Goal: Contribute content: Add original content to the website for others to see

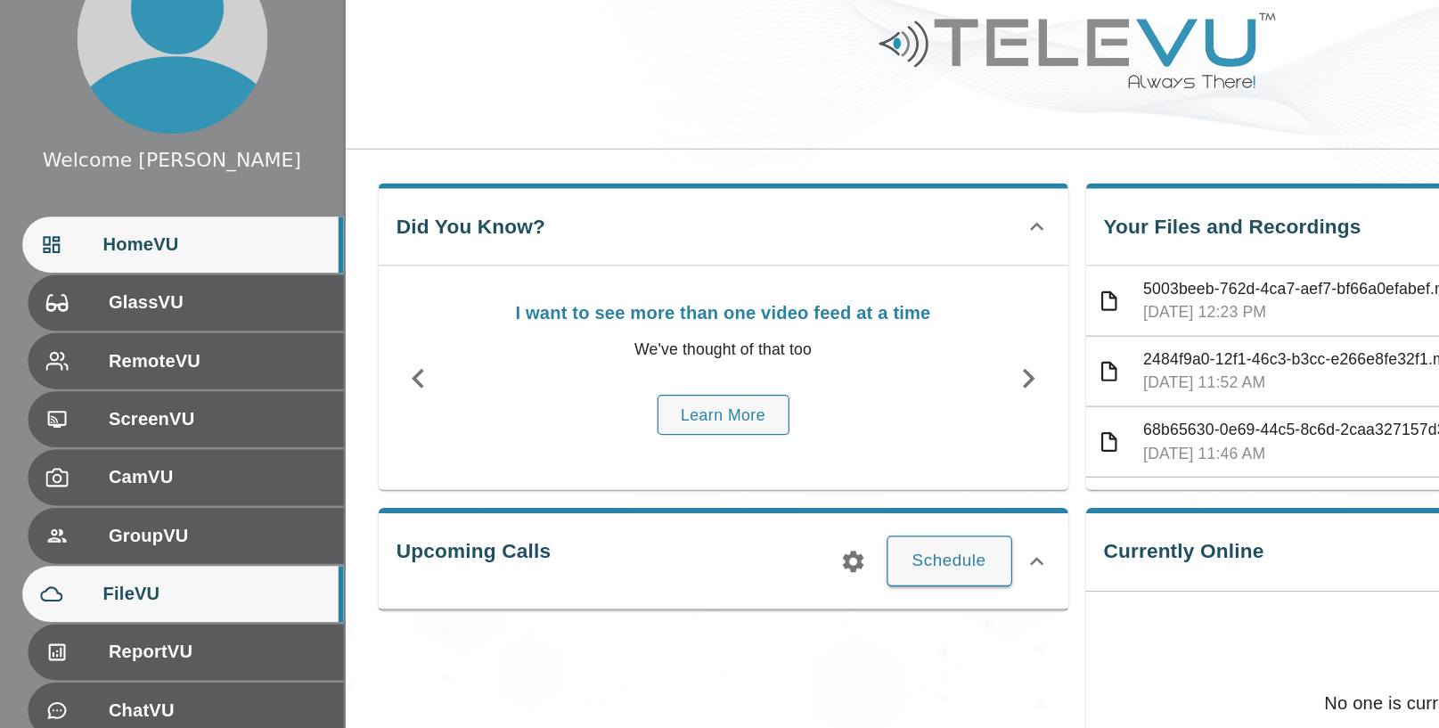
click at [167, 528] on span "FileVU" at bounding box center [170, 526] width 177 height 21
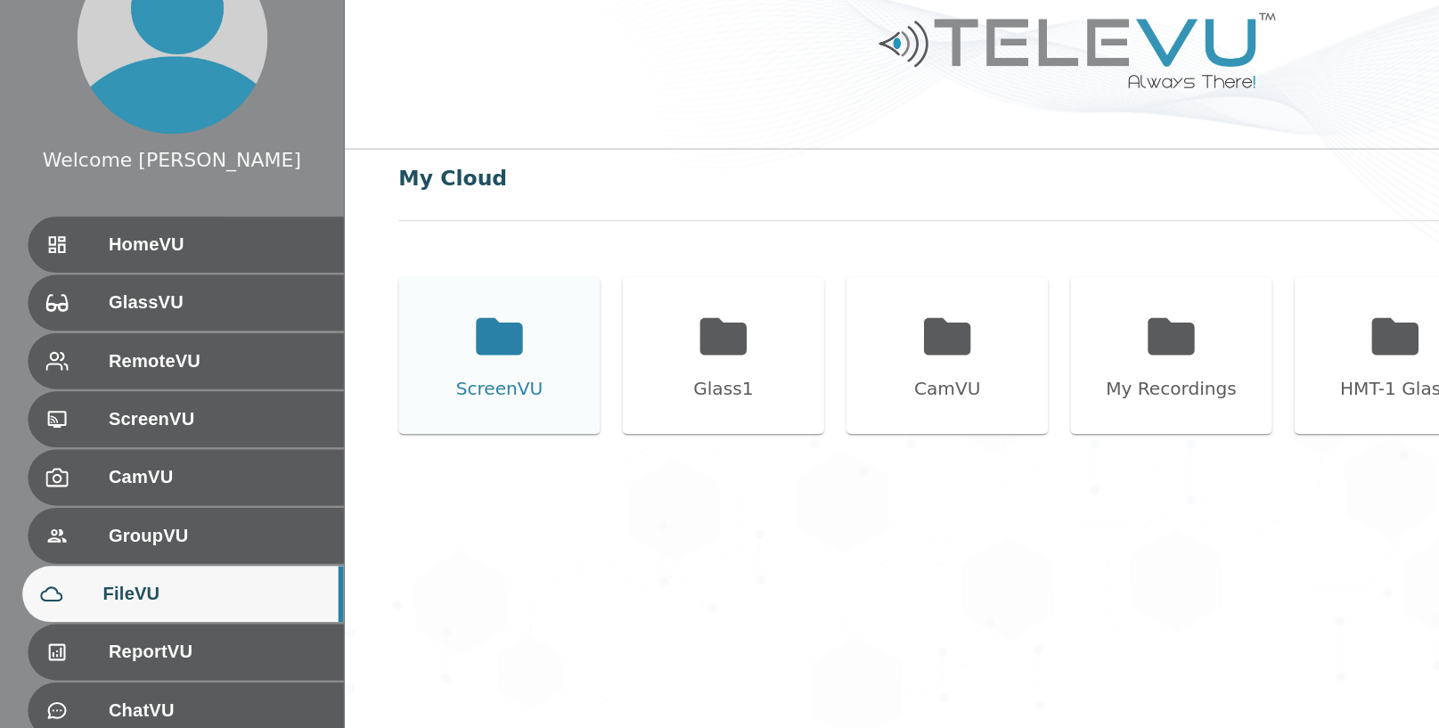
click at [387, 321] on icon at bounding box center [397, 320] width 37 height 29
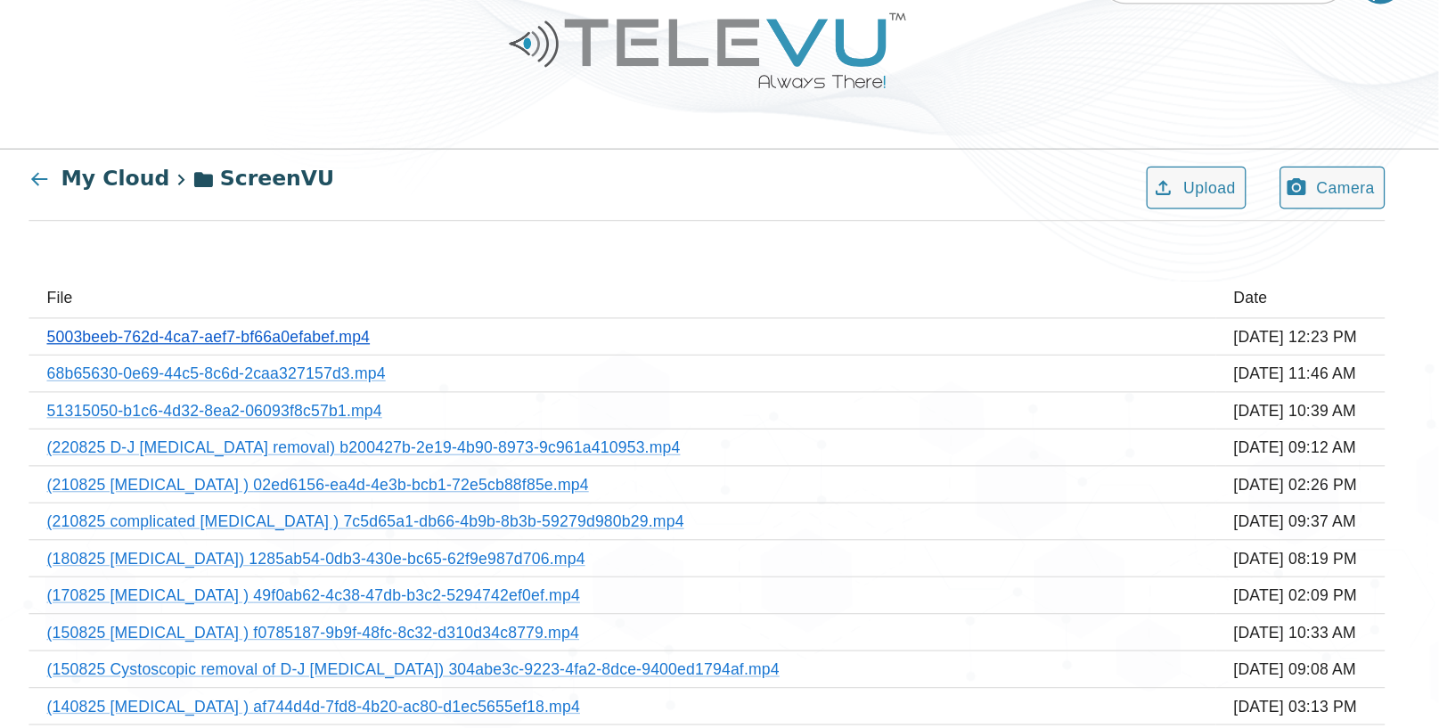
click at [558, 319] on link "5003beeb-762d-4ca7-aef7-bf66a0efabef.mp4" at bounding box center [459, 321] width 257 height 14
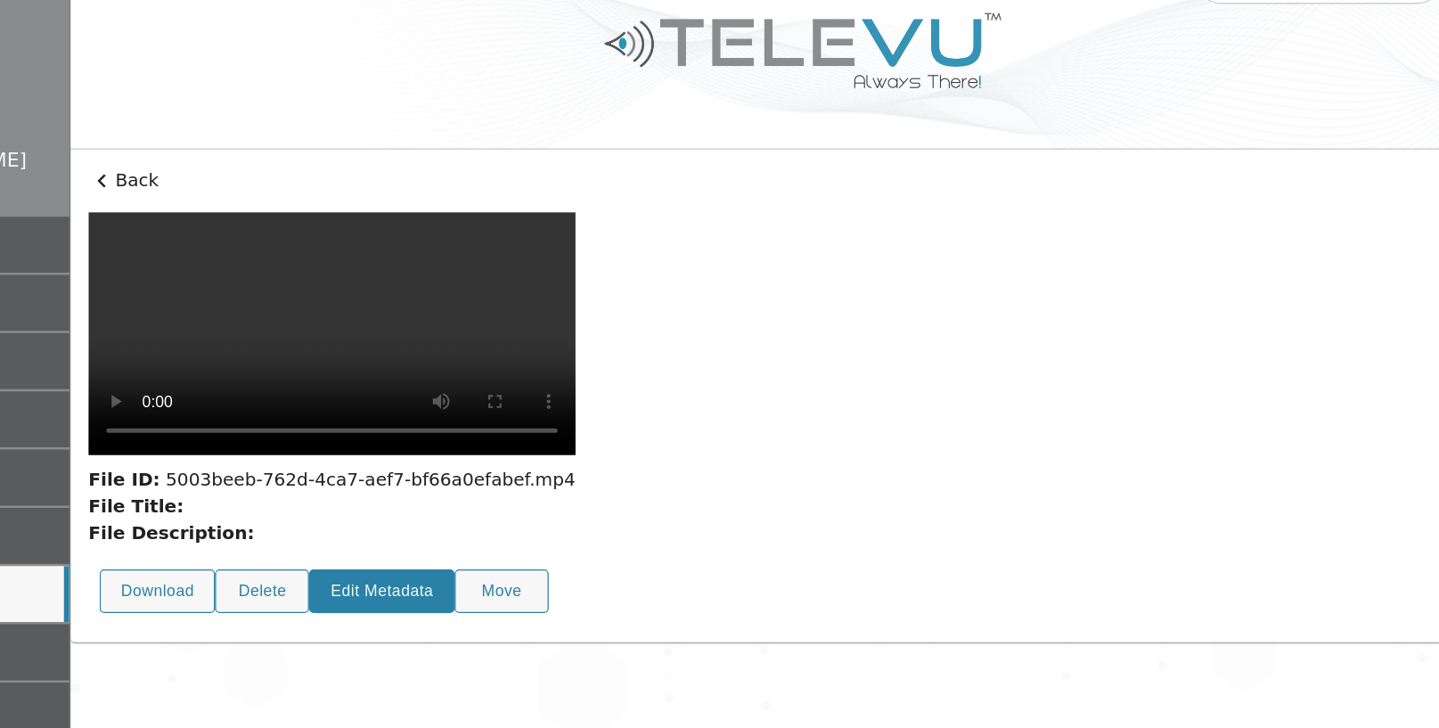
click at [527, 507] on button "Edit Metadata" at bounding box center [522, 524] width 116 height 35
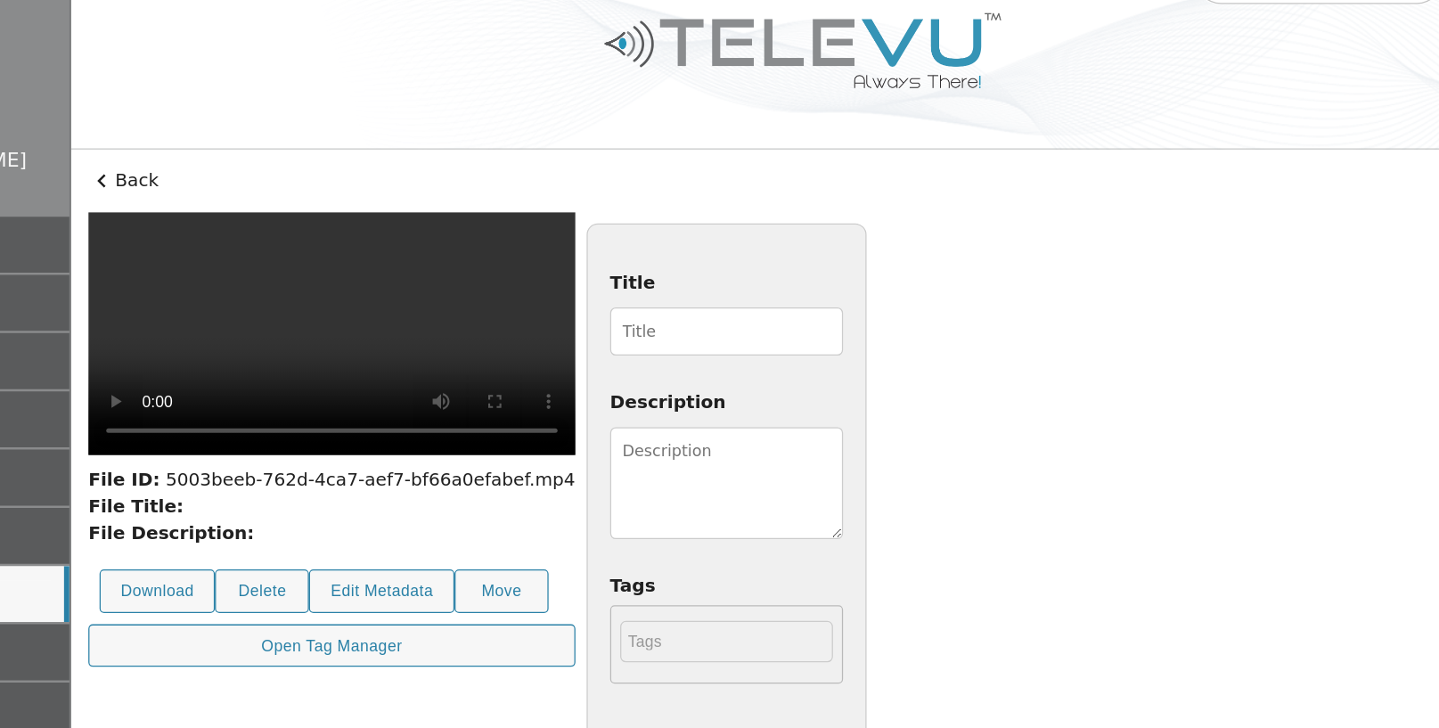
click at [676, 316] on video at bounding box center [482, 319] width 387 height 193
click at [889, 323] on input "Title" at bounding box center [796, 317] width 185 height 38
type input "220825 [MEDICAL_DATA]- complicated"
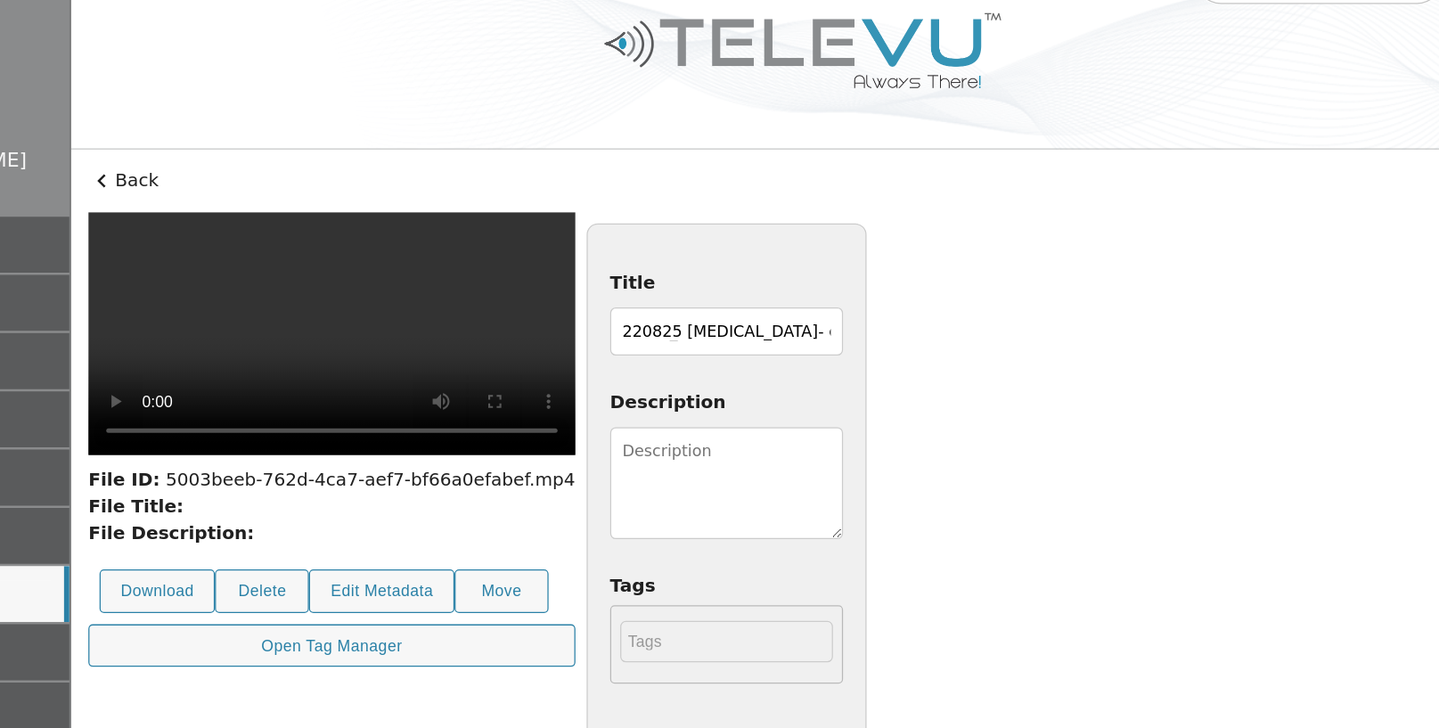
click at [889, 423] on textarea "Description" at bounding box center [796, 438] width 185 height 89
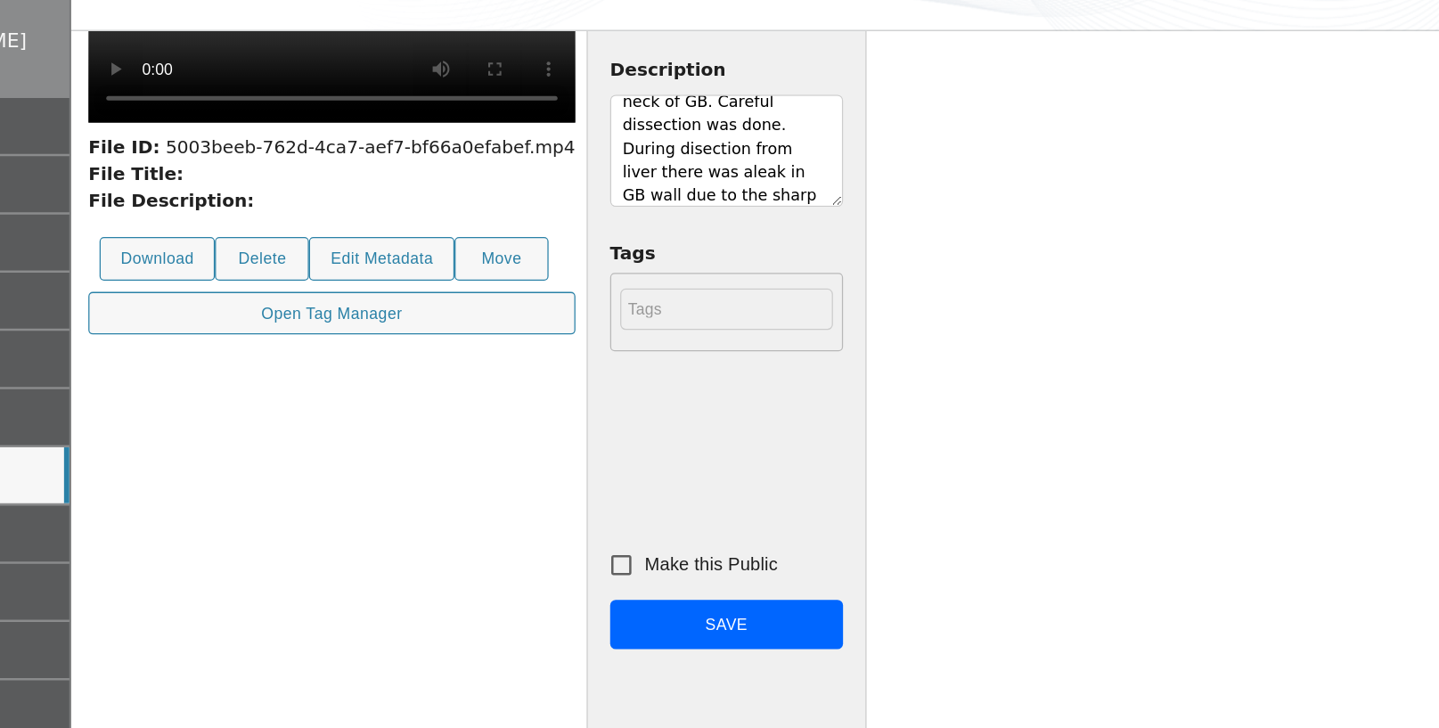
scroll to position [254, 0]
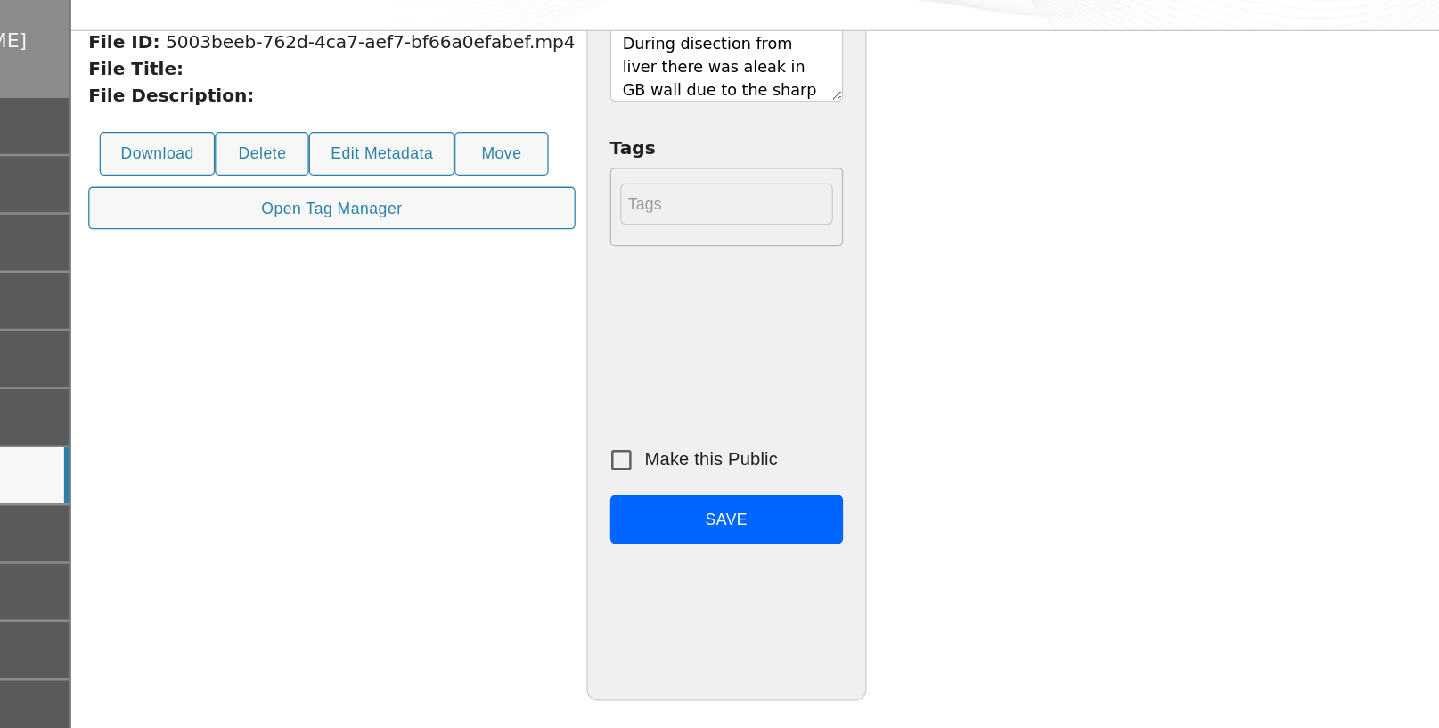
type textarea "[DEMOGRAPHIC_DATA] [DEMOGRAPHIC_DATA] with acute calculus [MEDICAL_DATA]. GB wa…"
click at [731, 513] on input "Make this Public" at bounding box center [712, 513] width 37 height 37
checkbox input "true"
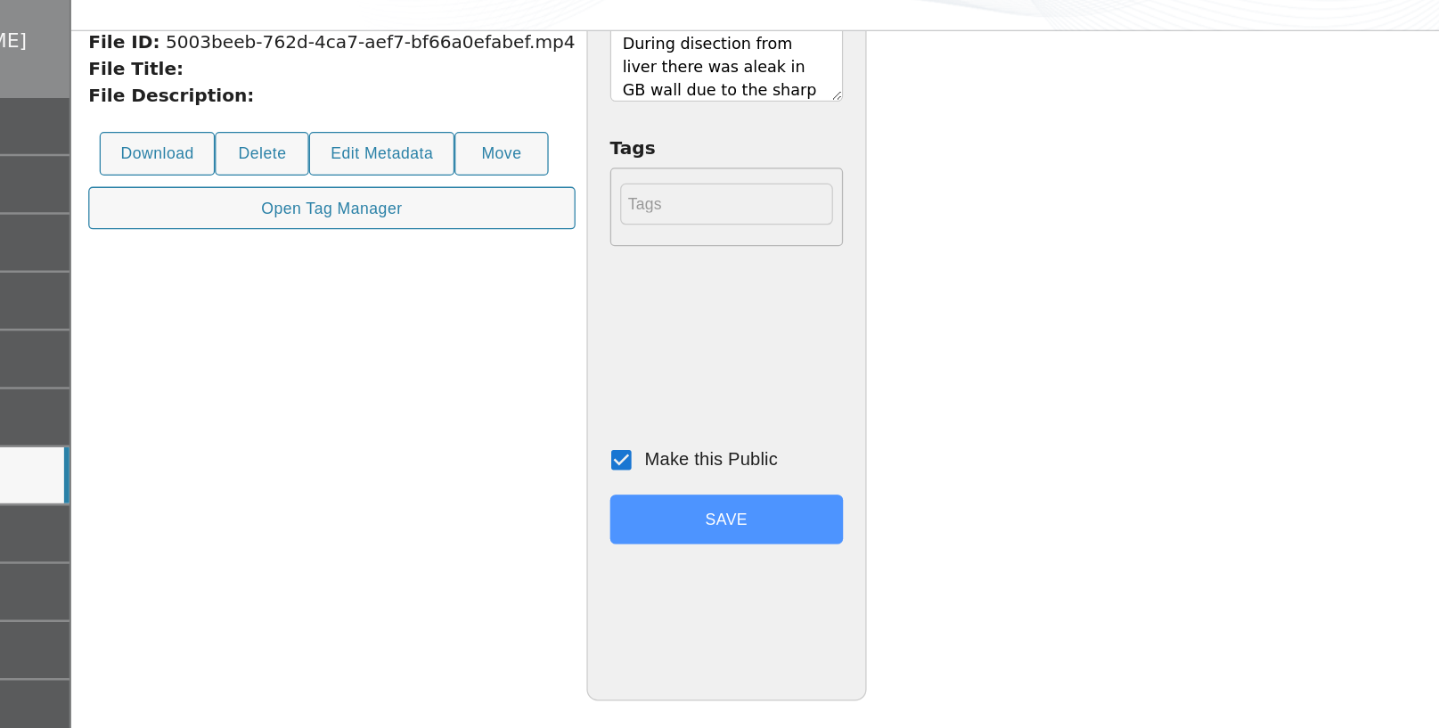
click at [889, 564] on button "Save" at bounding box center [796, 562] width 185 height 40
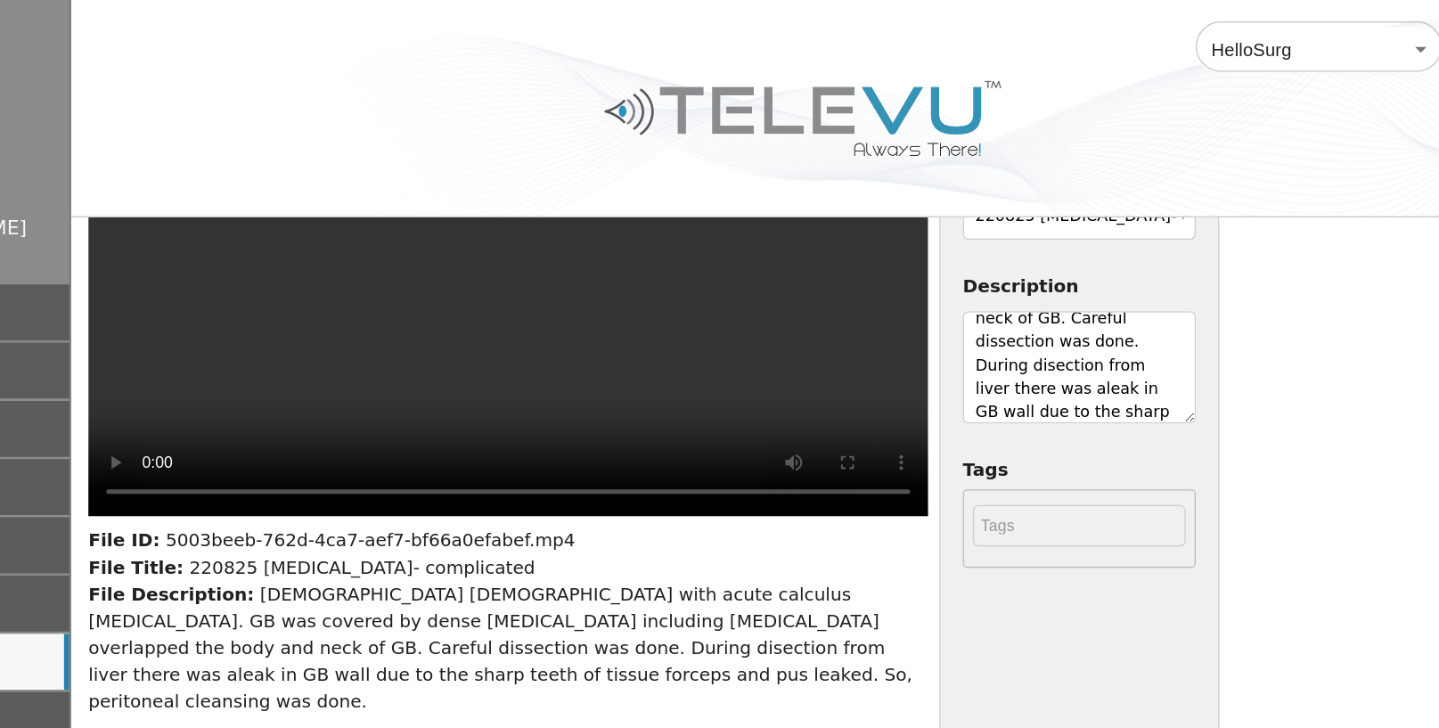
scroll to position [0, 0]
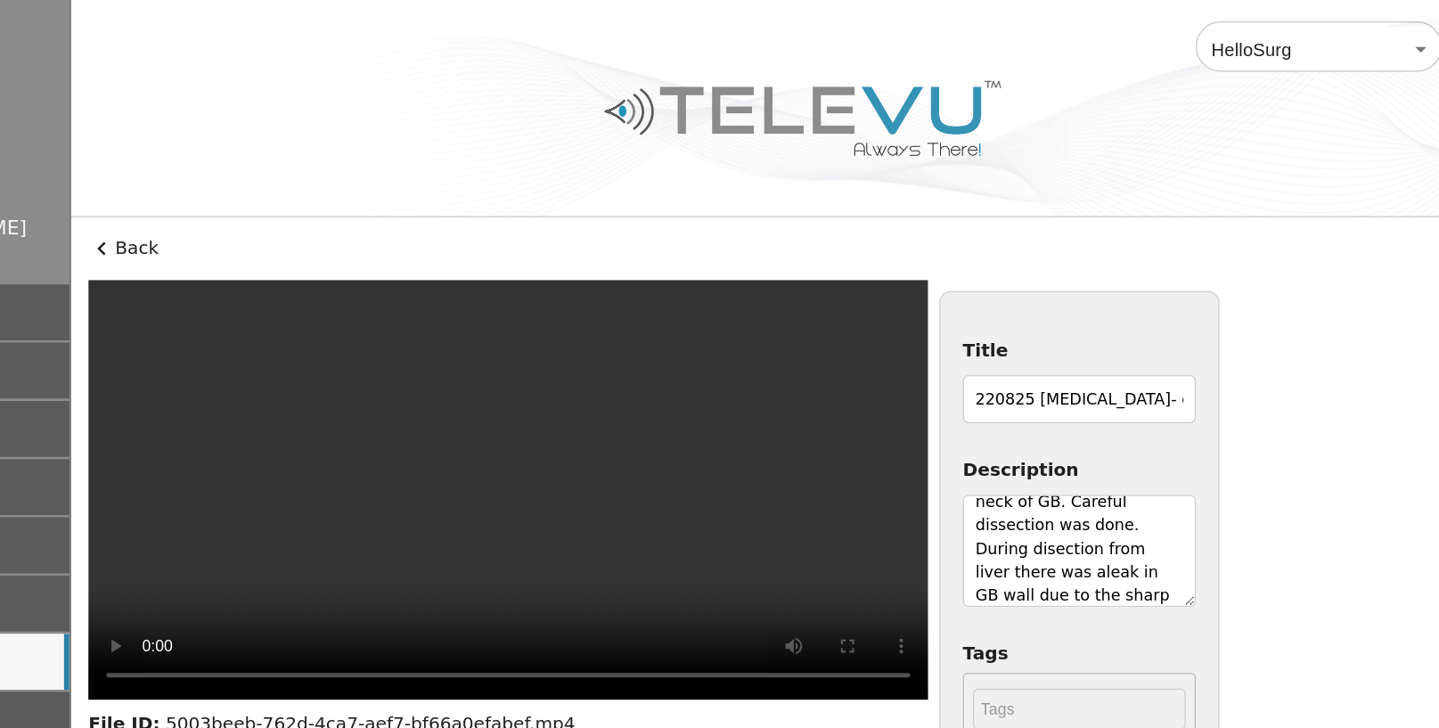
click at [296, 197] on icon at bounding box center [299, 197] width 6 height 11
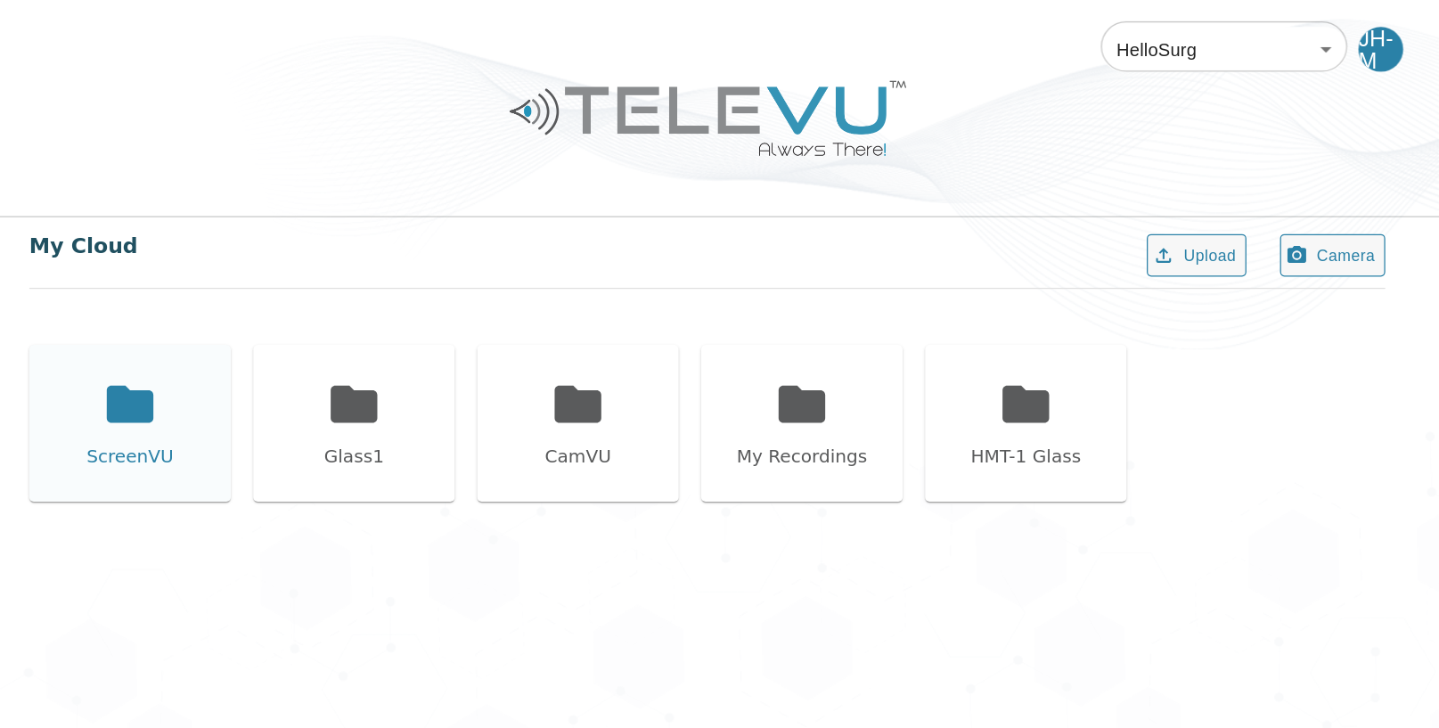
click at [392, 321] on icon at bounding box center [397, 320] width 37 height 29
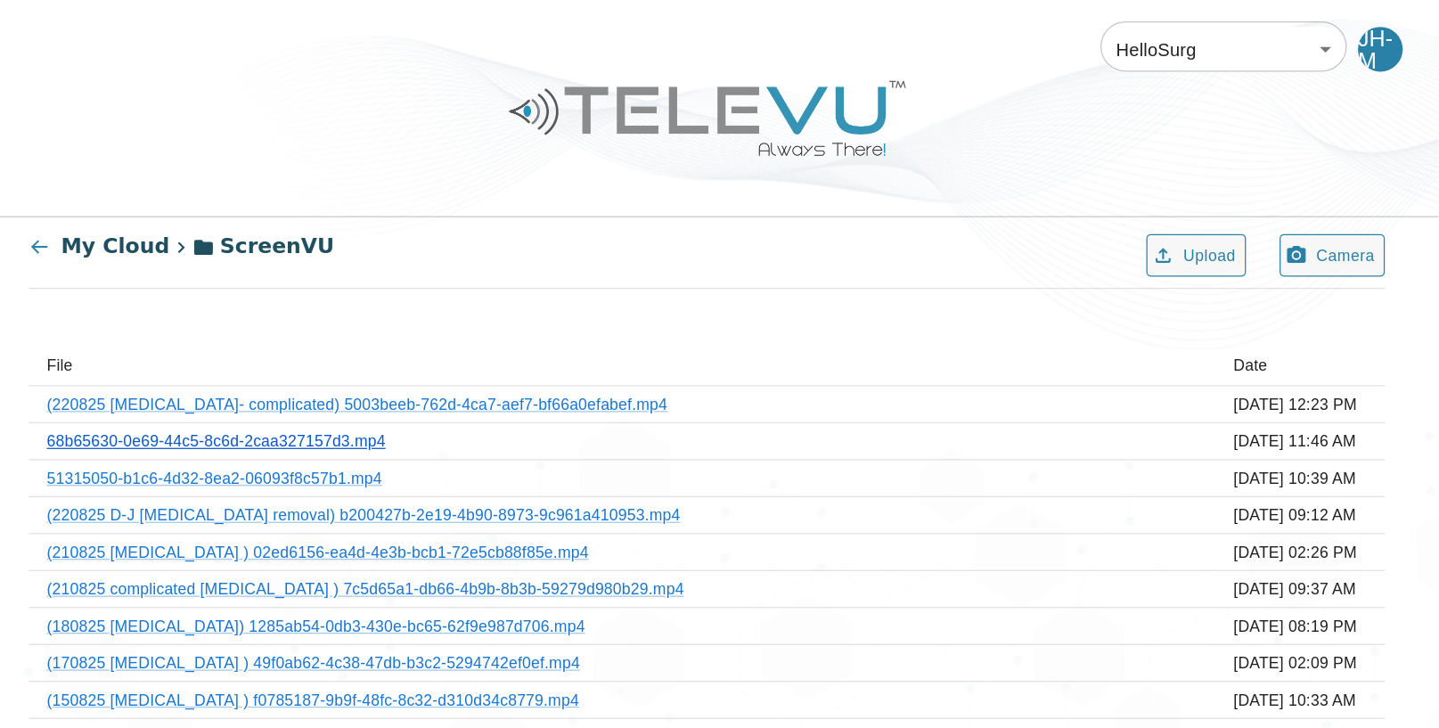
click at [585, 352] on link "68b65630-0e69-44c5-8c6d-2caa327157d3.mp4" at bounding box center [466, 351] width 270 height 14
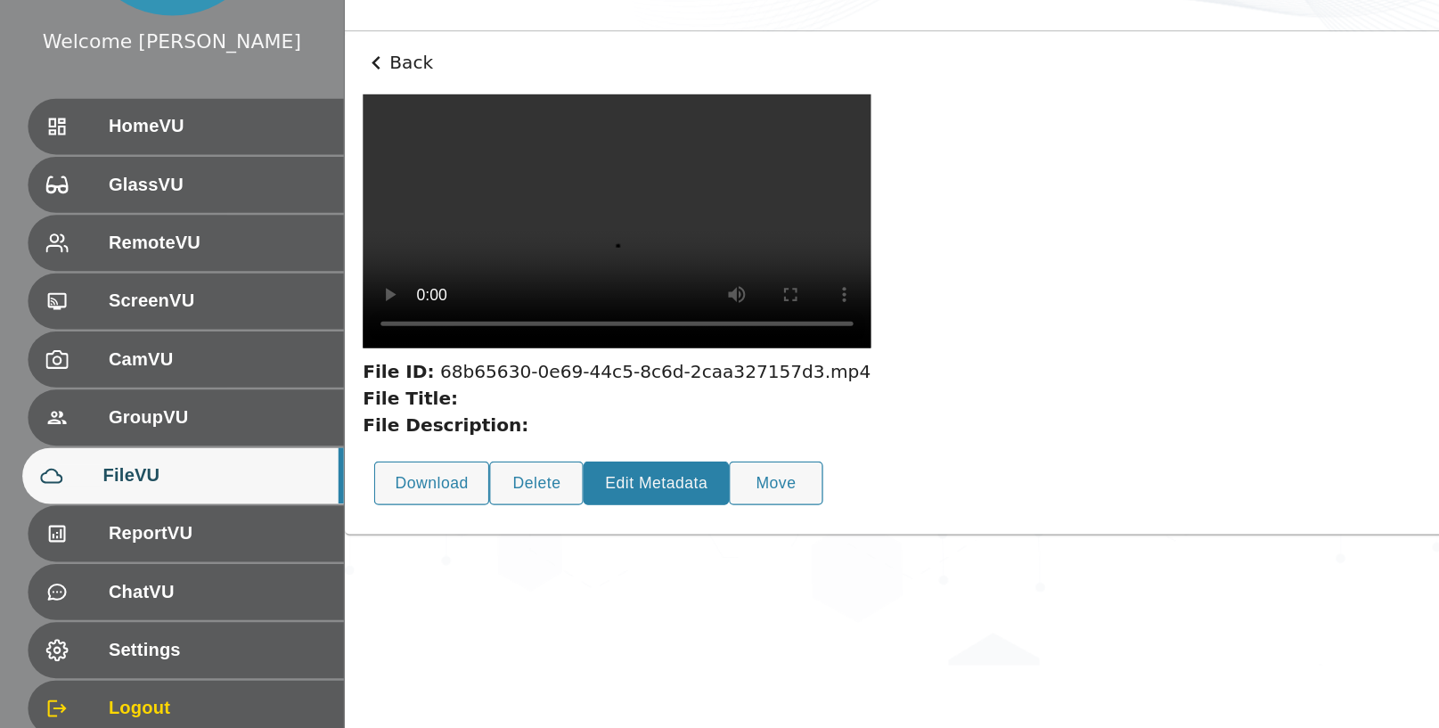
scroll to position [19, 0]
click at [539, 550] on button "Edit Metadata" at bounding box center [522, 532] width 116 height 35
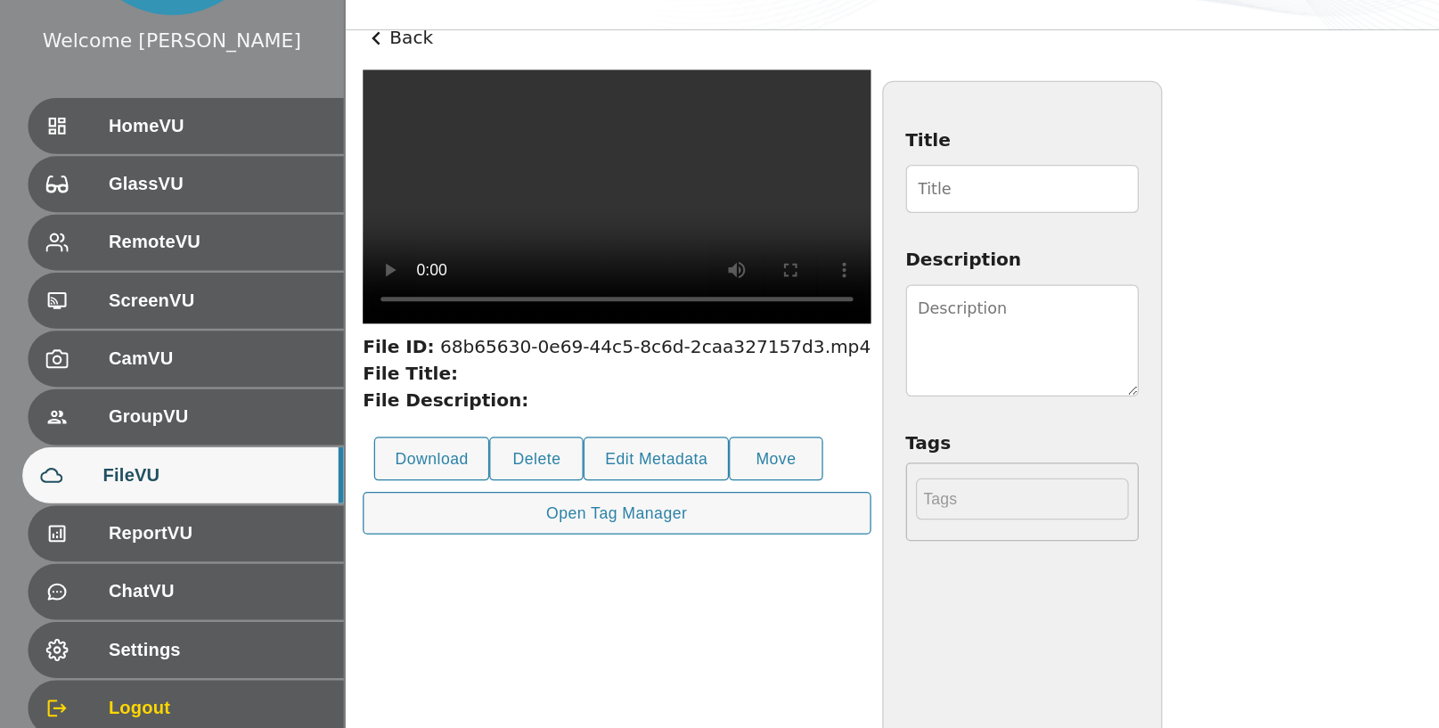
click at [906, 301] on input "Title" at bounding box center [813, 299] width 185 height 38
type input "220825 [MEDICAL_DATA]- complicated"
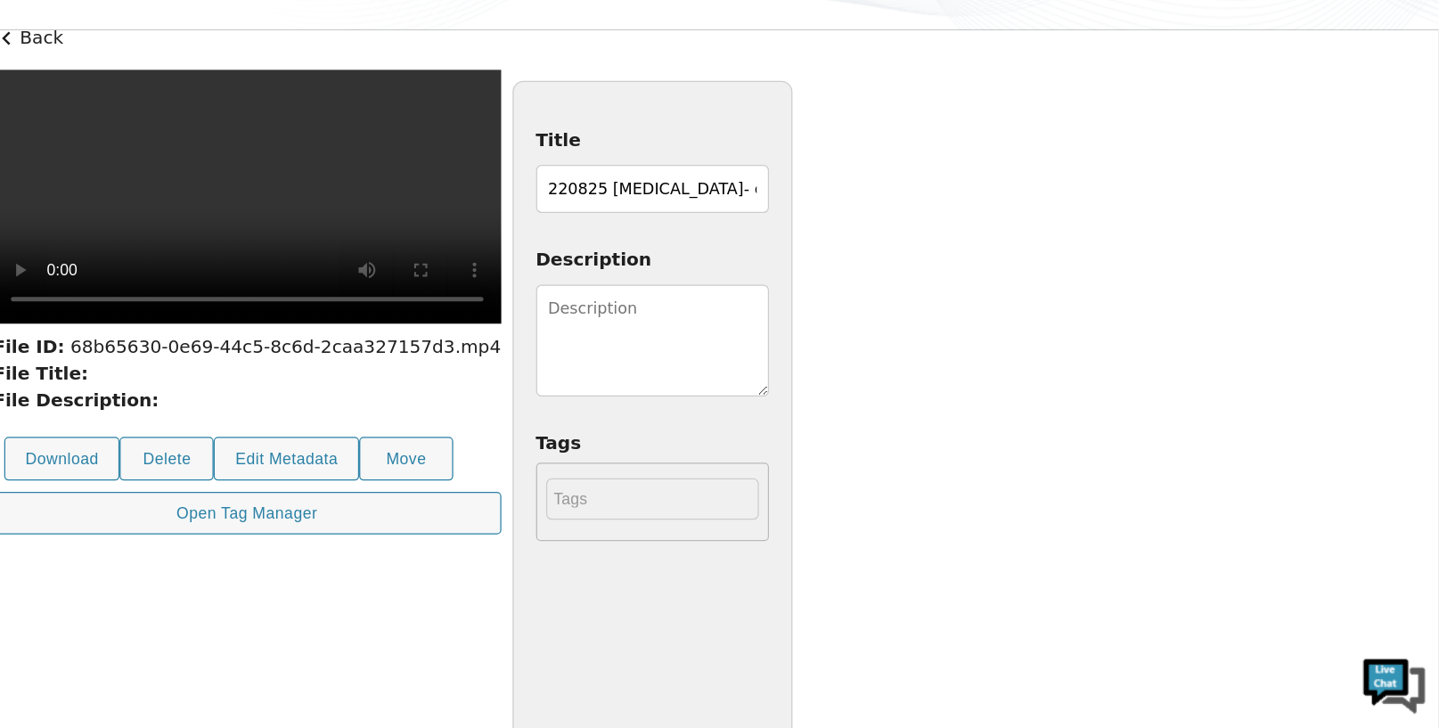
click at [906, 299] on input "220825 [MEDICAL_DATA]- complicated" at bounding box center [813, 299] width 185 height 38
click at [906, 380] on textarea "Description" at bounding box center [813, 419] width 185 height 89
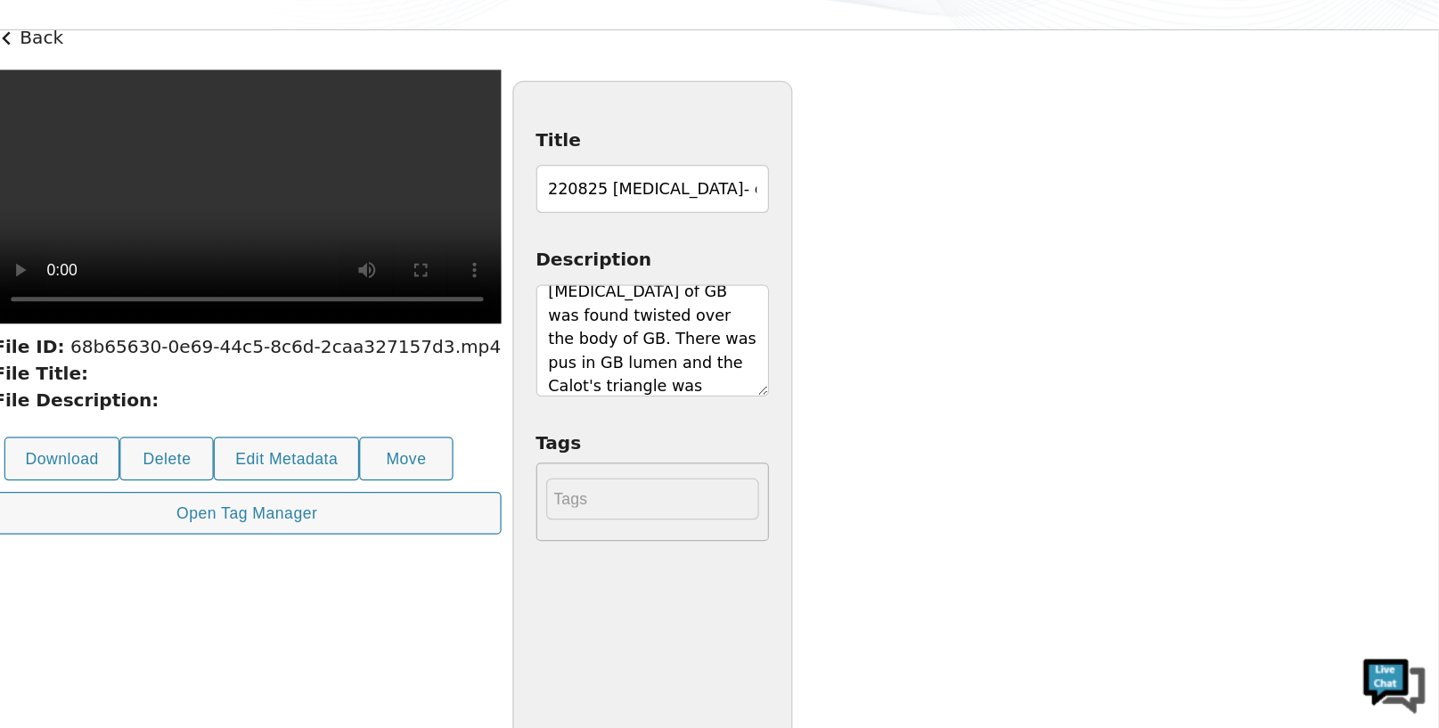
scroll to position [163, 0]
click at [906, 440] on textarea "[DEMOGRAPHIC_DATA] [DEMOGRAPHIC_DATA] with acute calculus [MEDICAL_DATA]. There…" at bounding box center [813, 419] width 185 height 89
click at [906, 453] on textarea "[DEMOGRAPHIC_DATA] [DEMOGRAPHIC_DATA] with acute calculus [MEDICAL_DATA]. There…" at bounding box center [813, 419] width 185 height 89
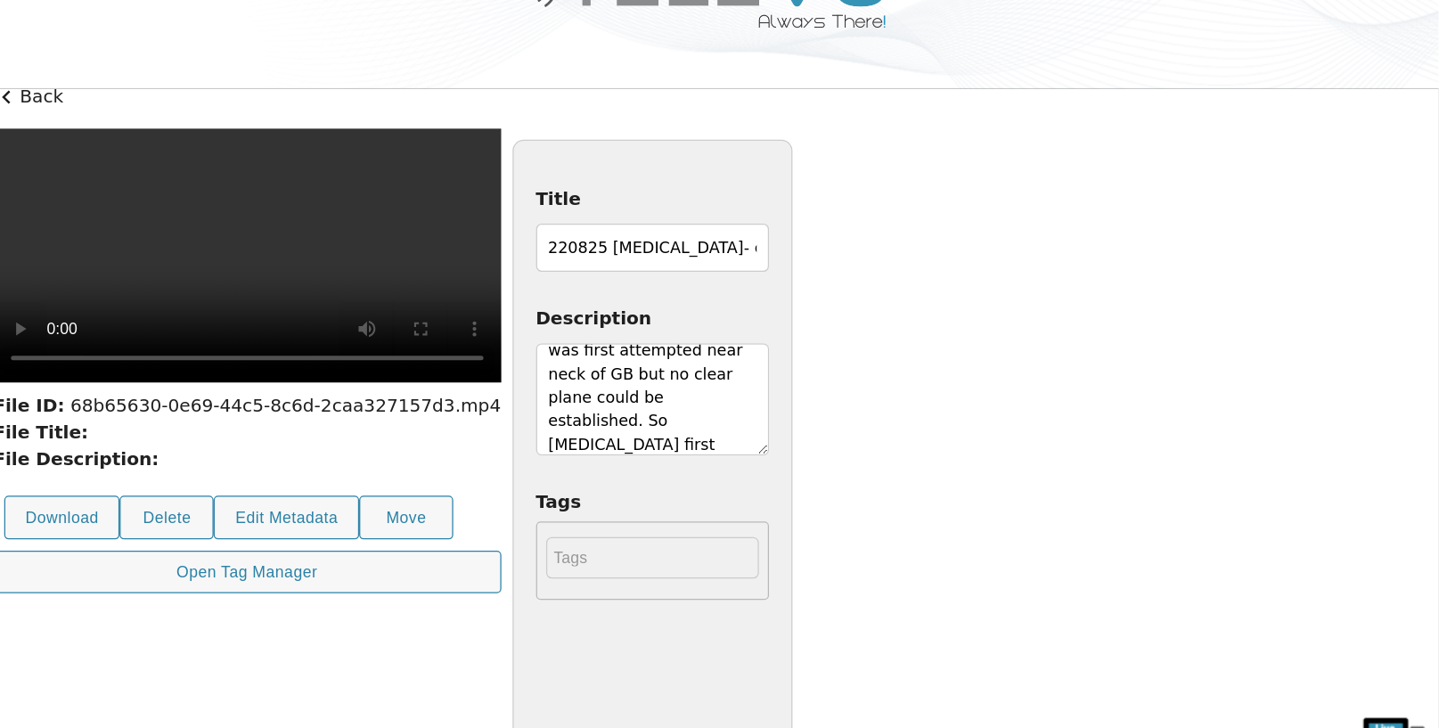
click at [906, 386] on textarea "[DEMOGRAPHIC_DATA] [DEMOGRAPHIC_DATA] with acute calculus [MEDICAL_DATA]. There…" at bounding box center [813, 419] width 185 height 89
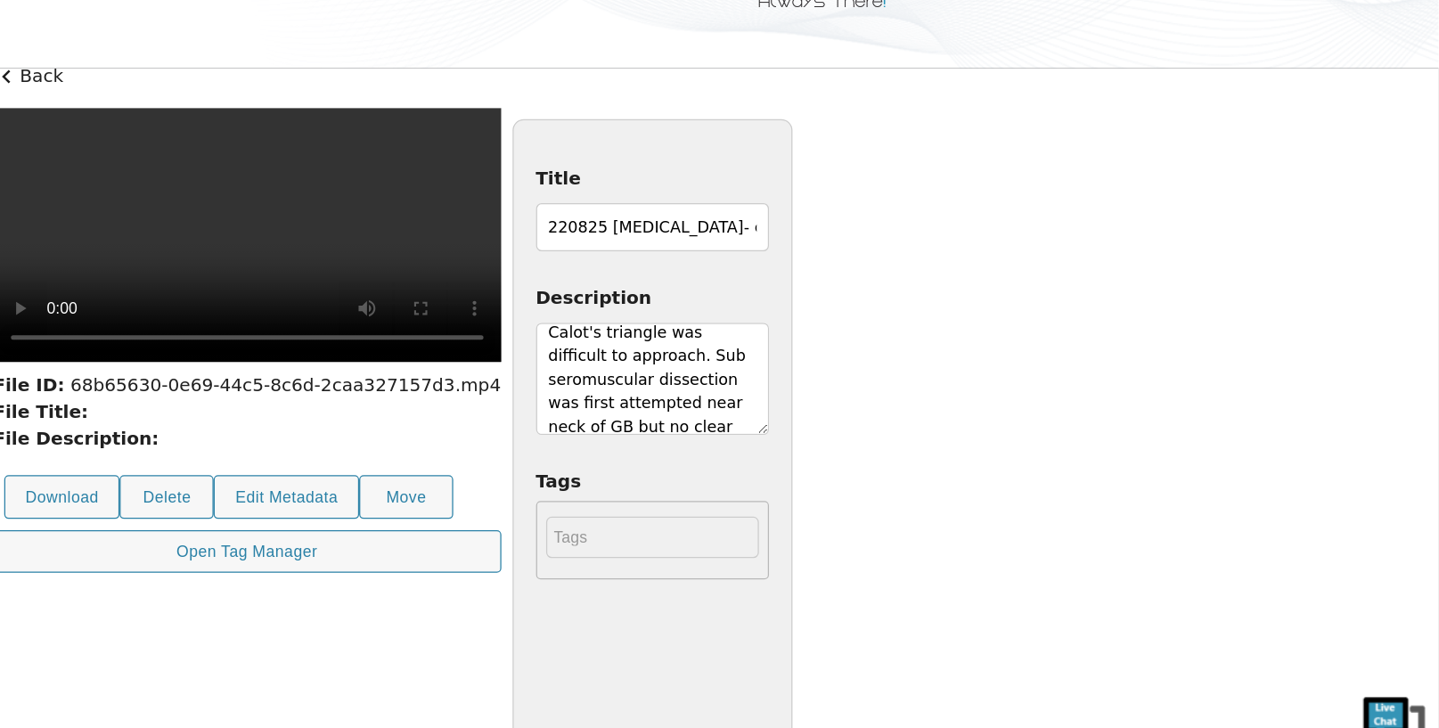
click at [906, 459] on textarea "[DEMOGRAPHIC_DATA] [DEMOGRAPHIC_DATA] with acute calculus [MEDICAL_DATA]. There…" at bounding box center [813, 419] width 185 height 89
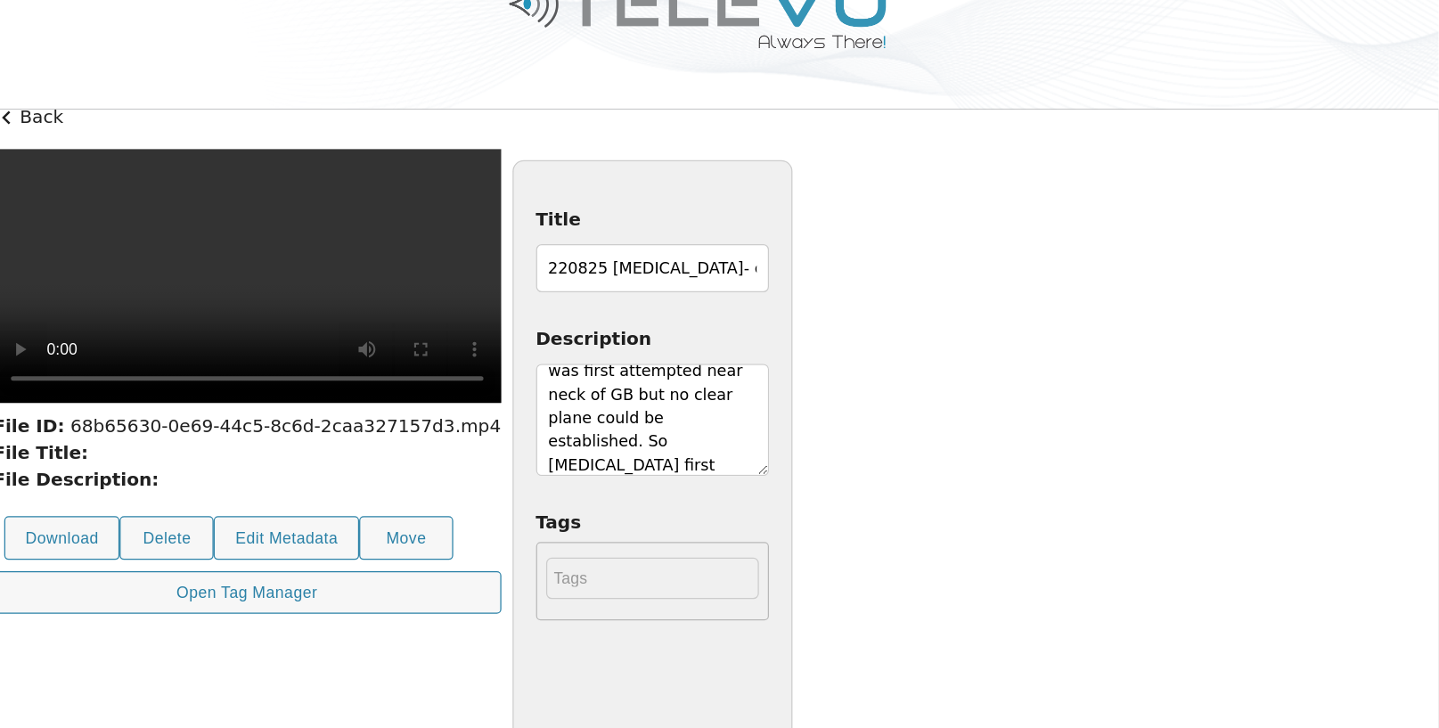
click at [906, 375] on textarea "[DEMOGRAPHIC_DATA] [DEMOGRAPHIC_DATA] with acute calculus [MEDICAL_DATA]. There…" at bounding box center [813, 419] width 185 height 89
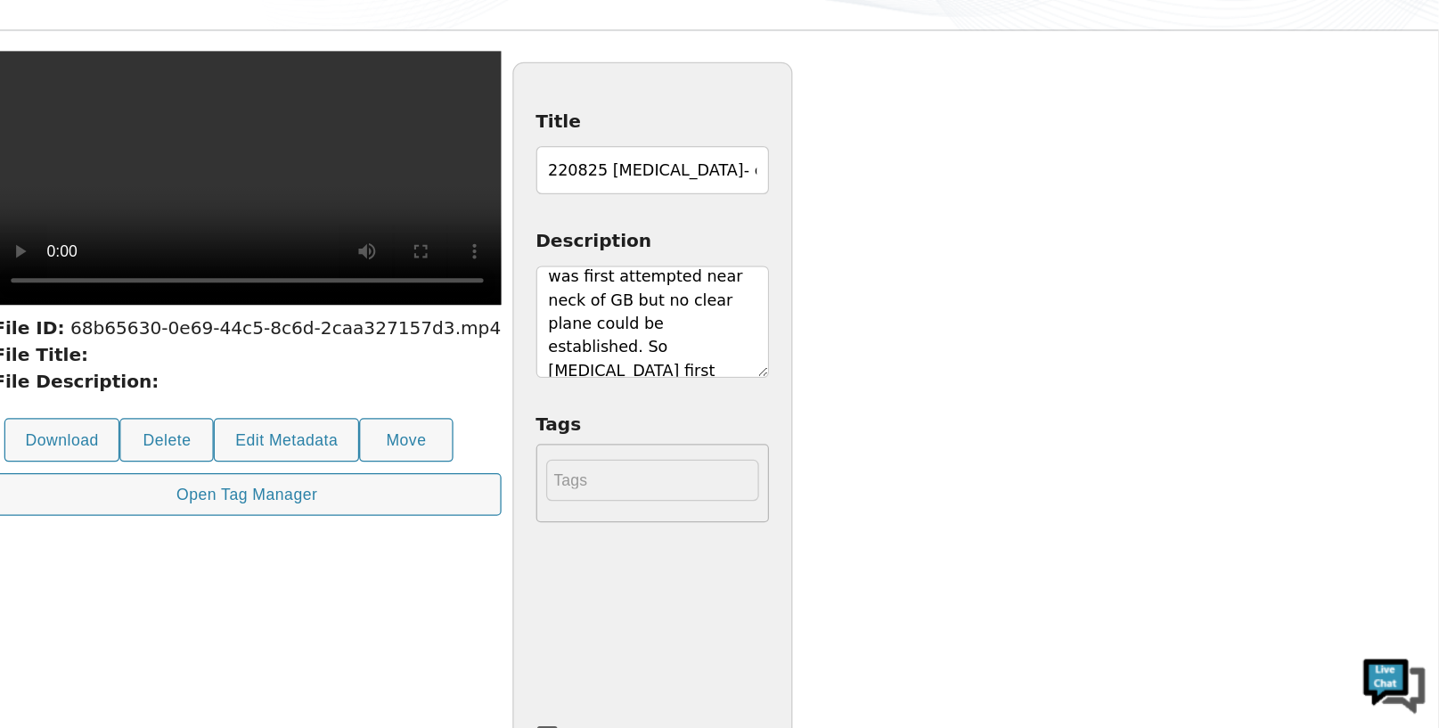
scroll to position [38, 0]
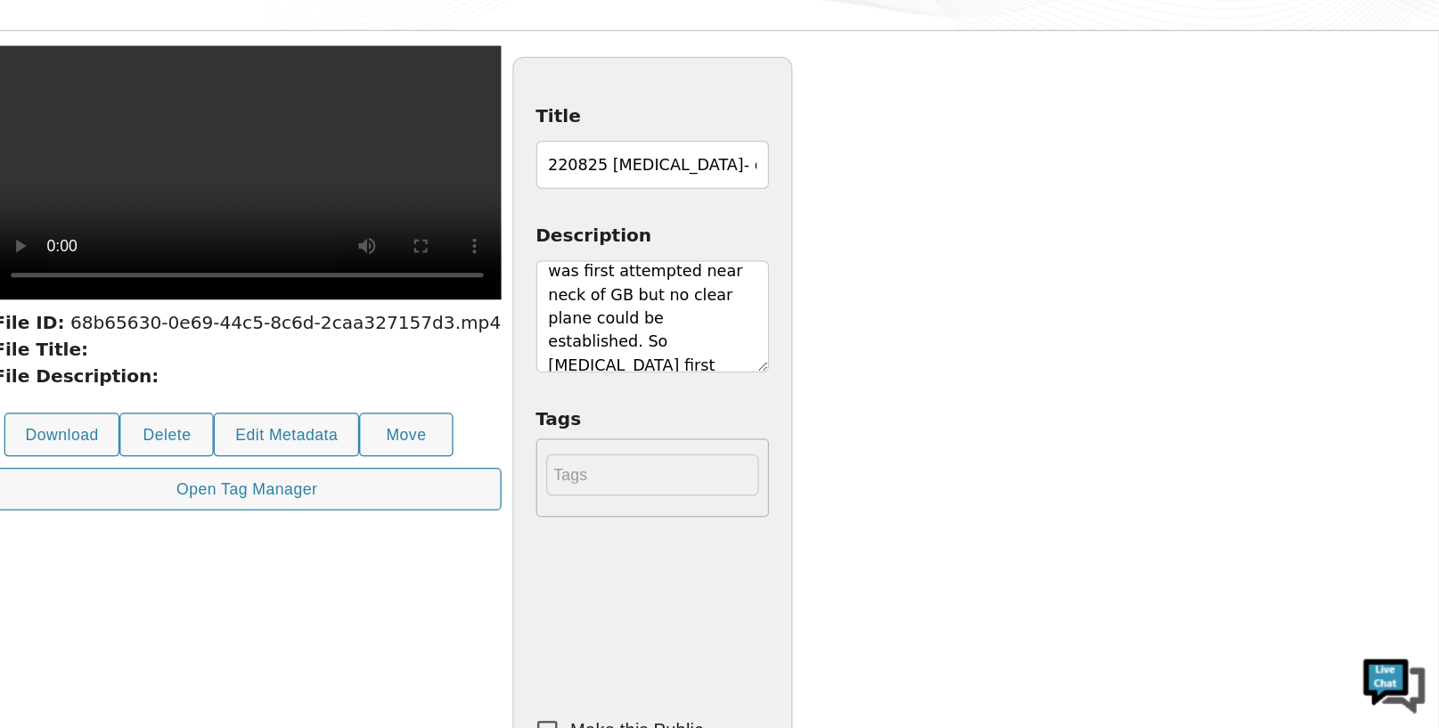
click at [906, 432] on textarea "[DEMOGRAPHIC_DATA] [DEMOGRAPHIC_DATA] with acute calculus [MEDICAL_DATA]. There…" at bounding box center [813, 399] width 185 height 89
click at [906, 442] on textarea "[DEMOGRAPHIC_DATA] [DEMOGRAPHIC_DATA] with acute calculus [MEDICAL_DATA]. There…" at bounding box center [813, 399] width 185 height 89
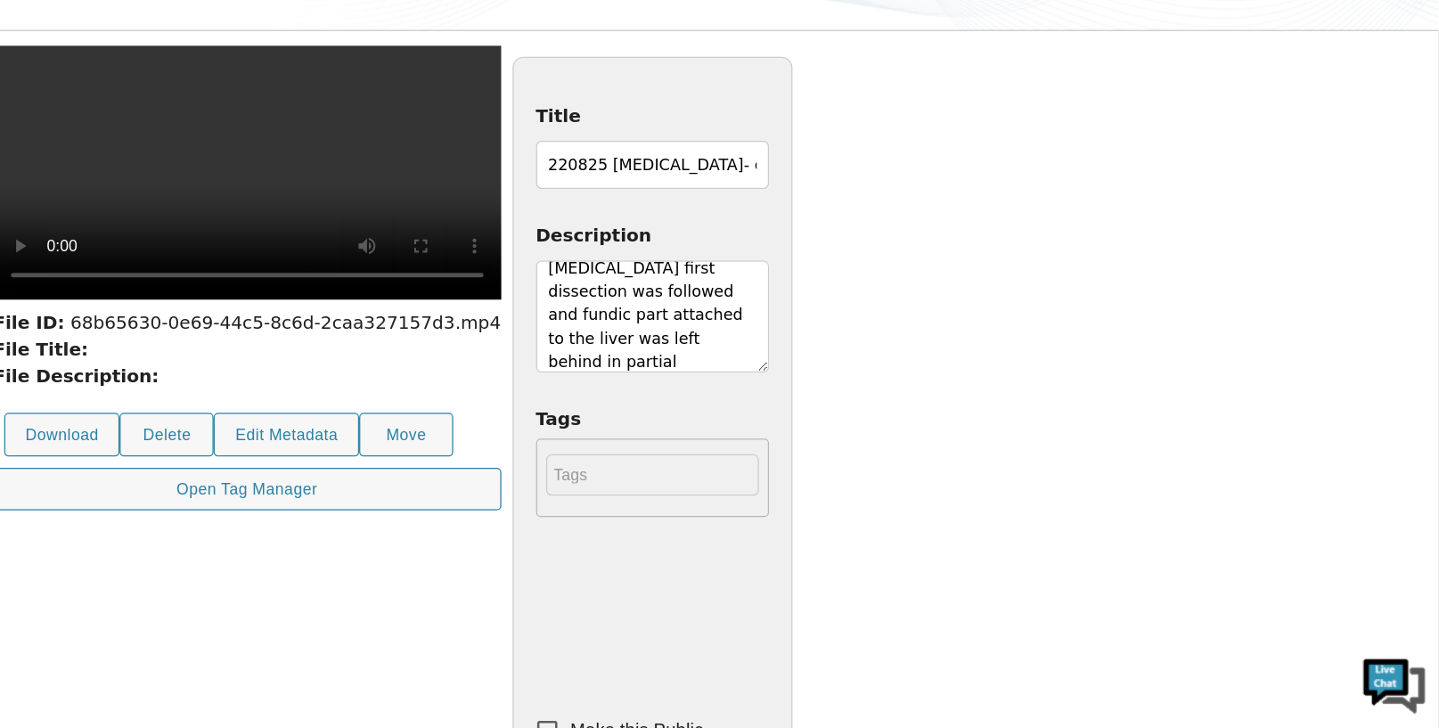
click at [906, 442] on textarea "[DEMOGRAPHIC_DATA] [DEMOGRAPHIC_DATA] with acute calculus [MEDICAL_DATA]. There…" at bounding box center [813, 399] width 185 height 89
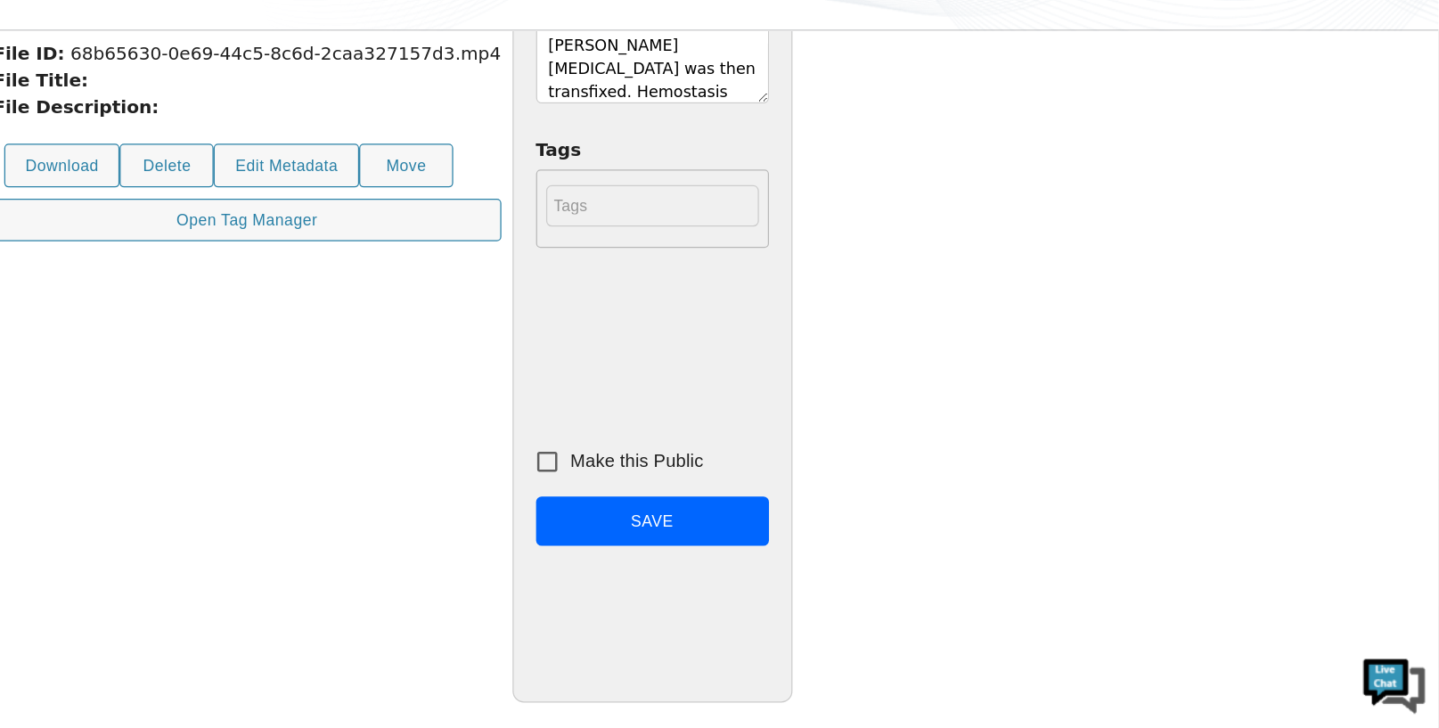
scroll to position [254, 0]
type textarea "[DEMOGRAPHIC_DATA] [DEMOGRAPHIC_DATA] with acute calculus [MEDICAL_DATA]. There…"
click at [748, 510] on input "Make this Public" at bounding box center [729, 513] width 37 height 37
checkbox input "true"
click at [906, 562] on button "Save" at bounding box center [813, 562] width 185 height 40
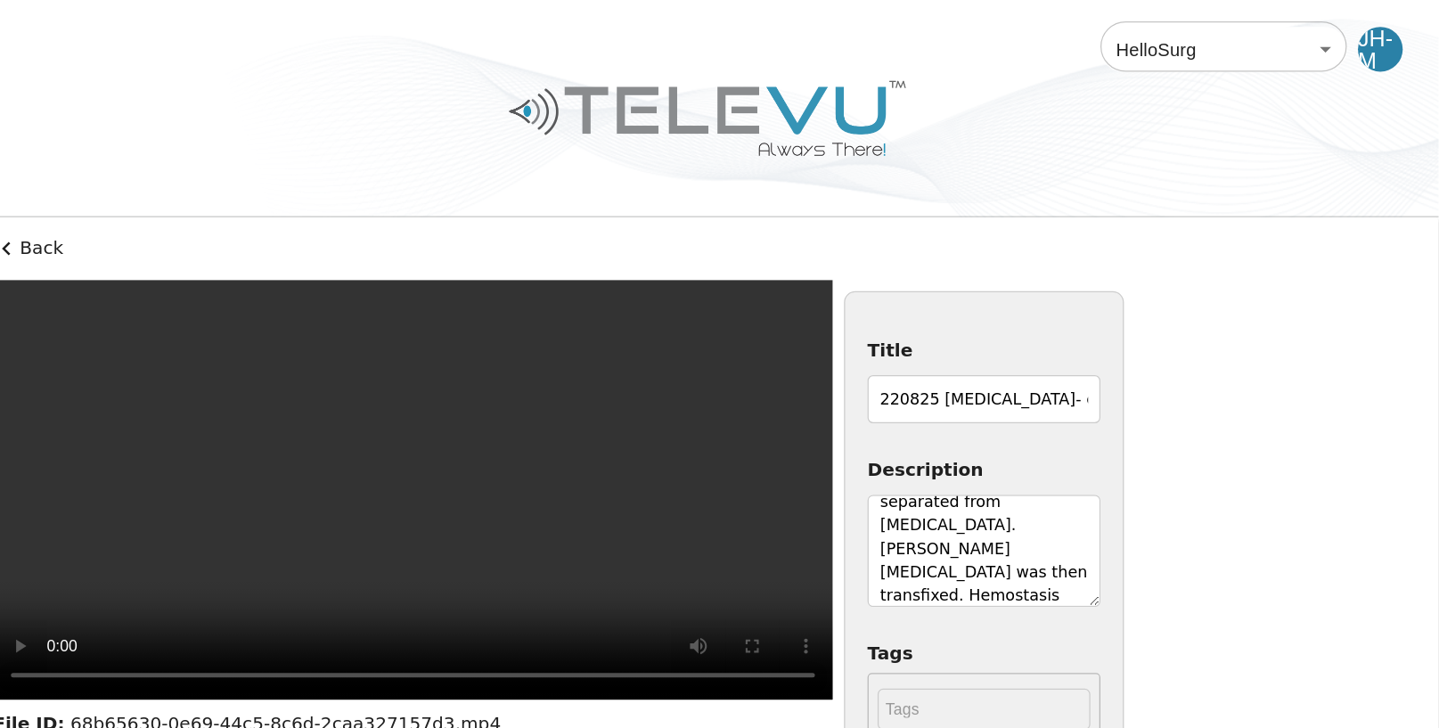
scroll to position [0, 0]
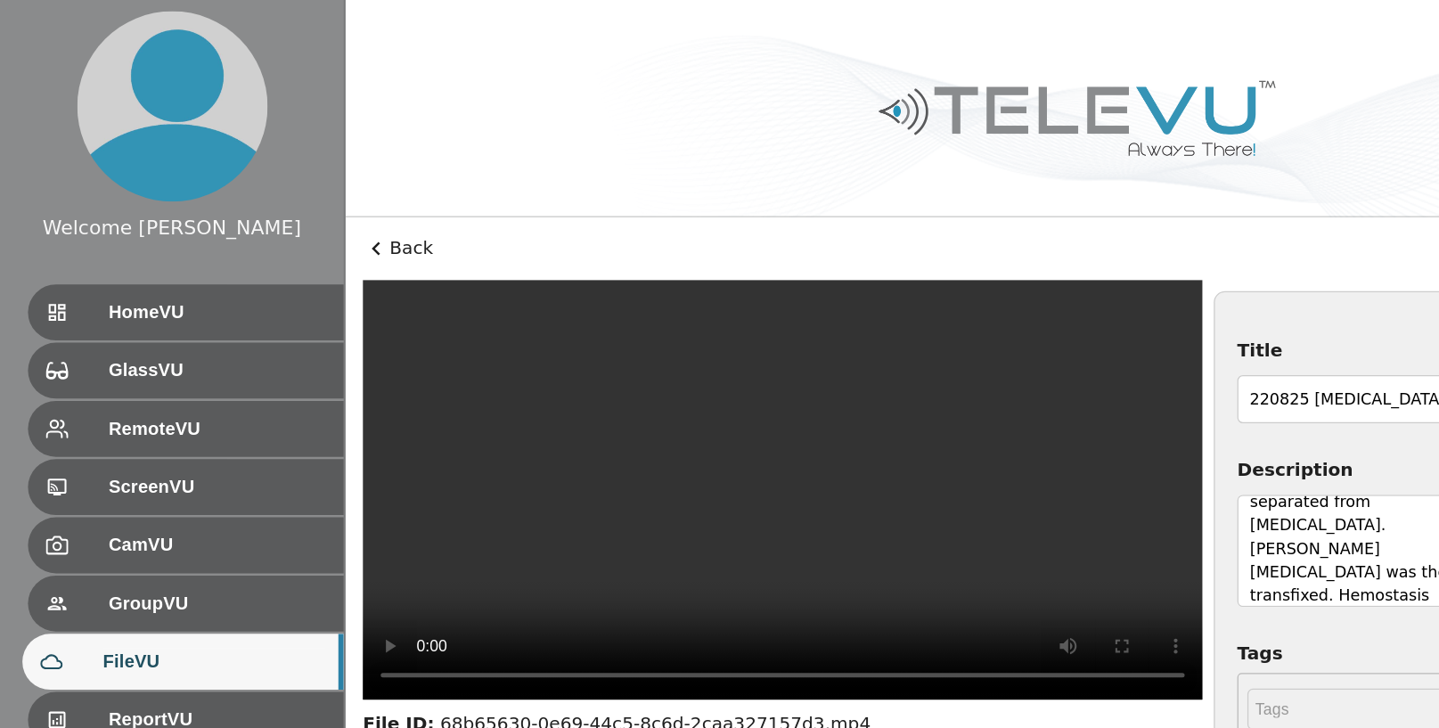
click at [297, 193] on icon at bounding box center [299, 197] width 21 height 21
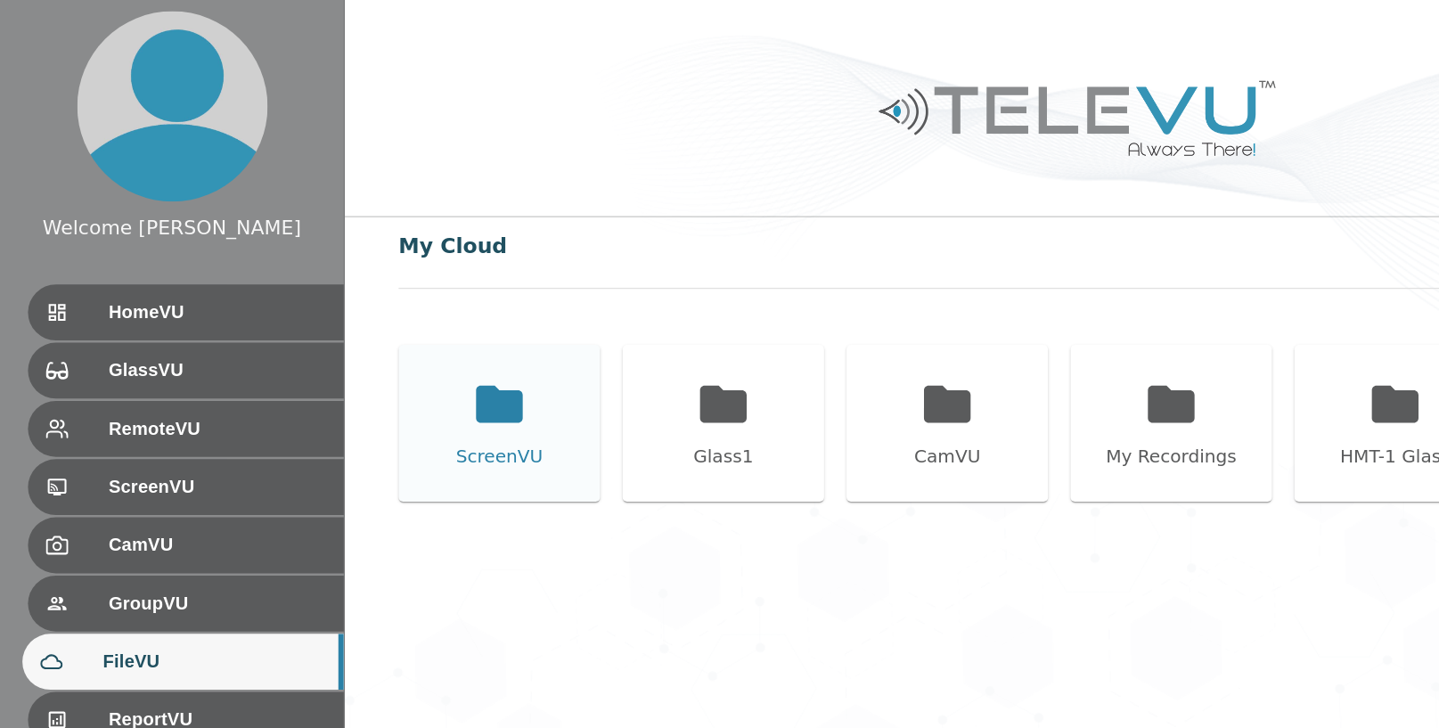
click at [394, 314] on icon at bounding box center [397, 320] width 37 height 29
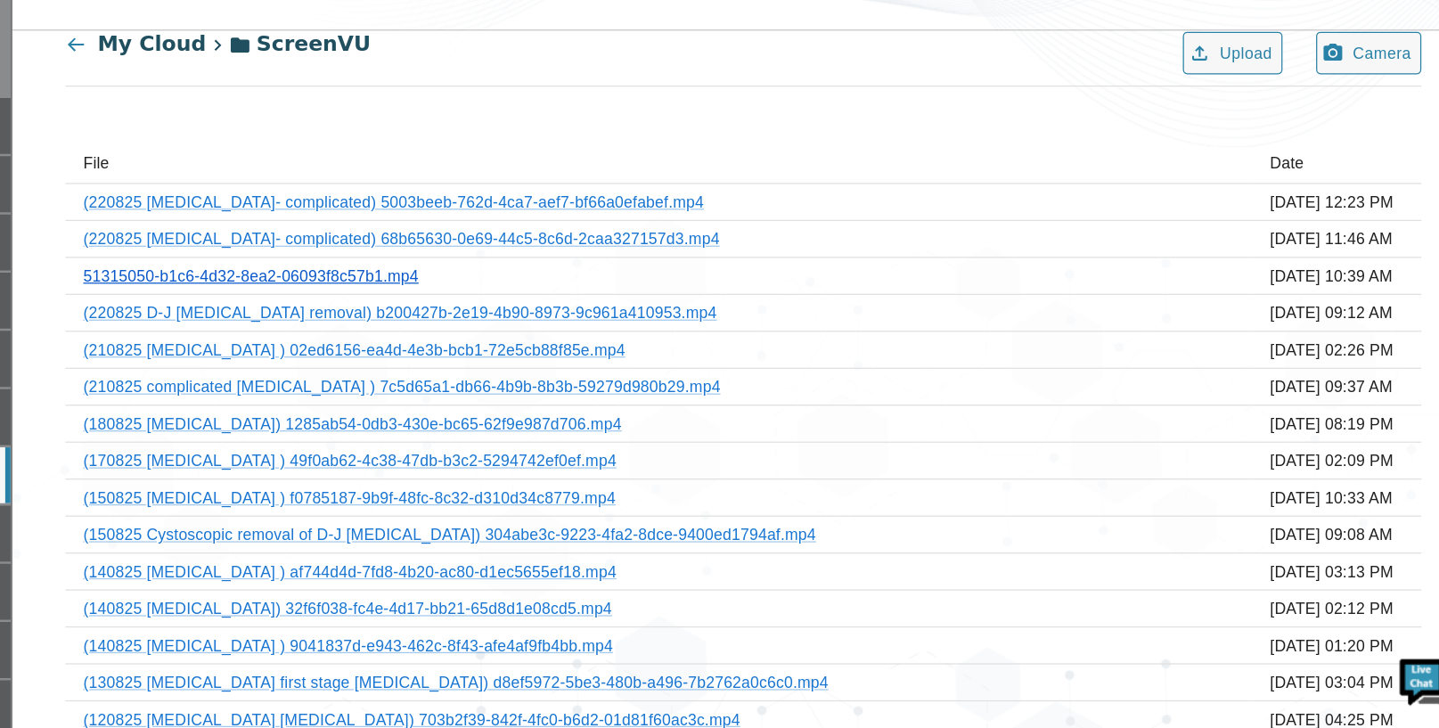
scroll to position [12, 0]
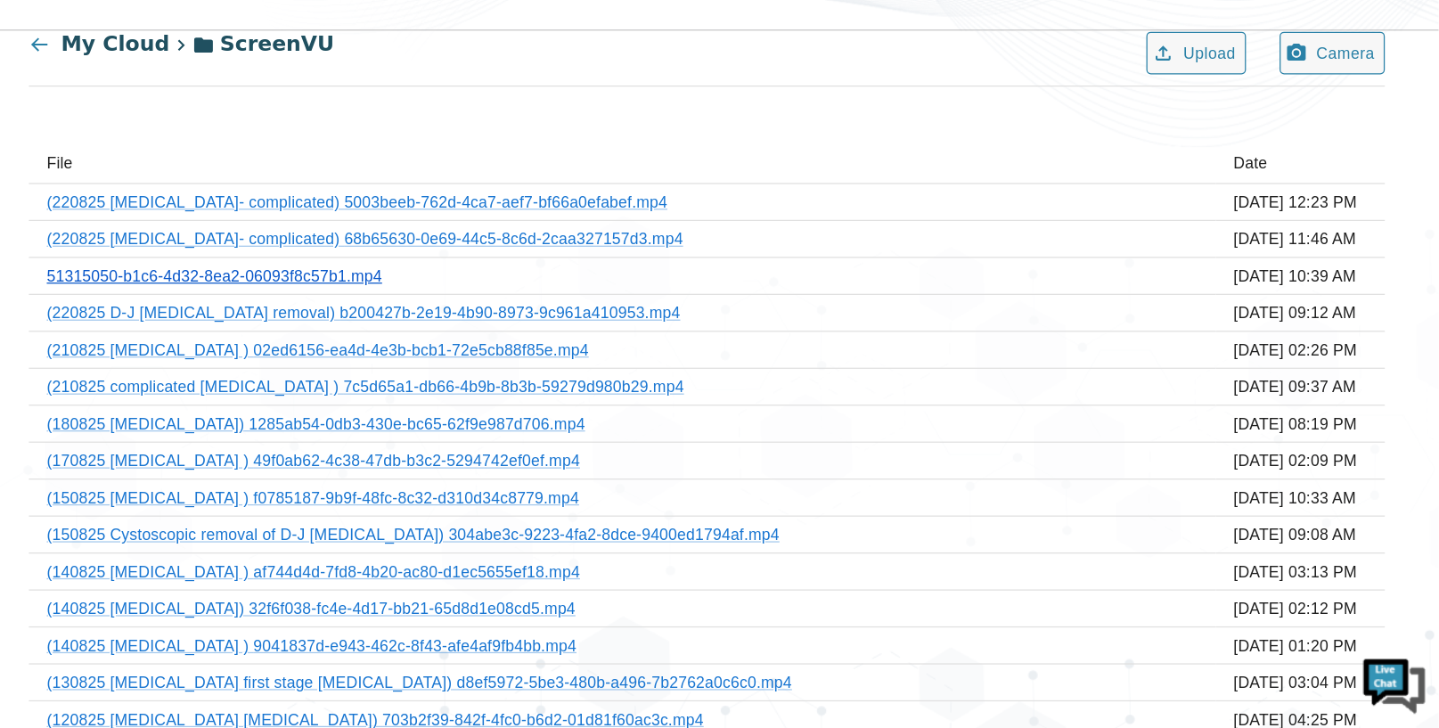
click at [550, 368] on link "51315050-b1c6-4d32-8ea2-06093f8c57b1.mp4" at bounding box center [464, 368] width 266 height 14
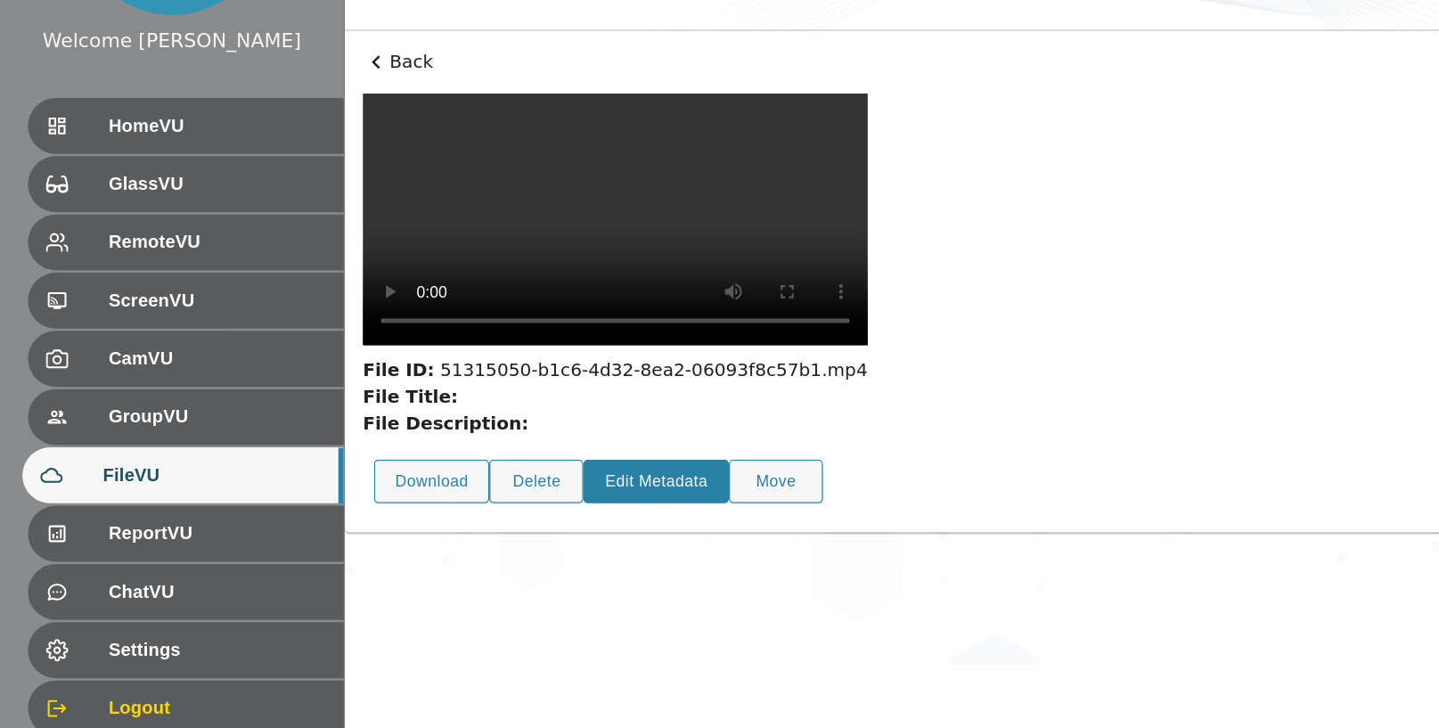
click at [517, 549] on button "Edit Metadata" at bounding box center [522, 531] width 116 height 35
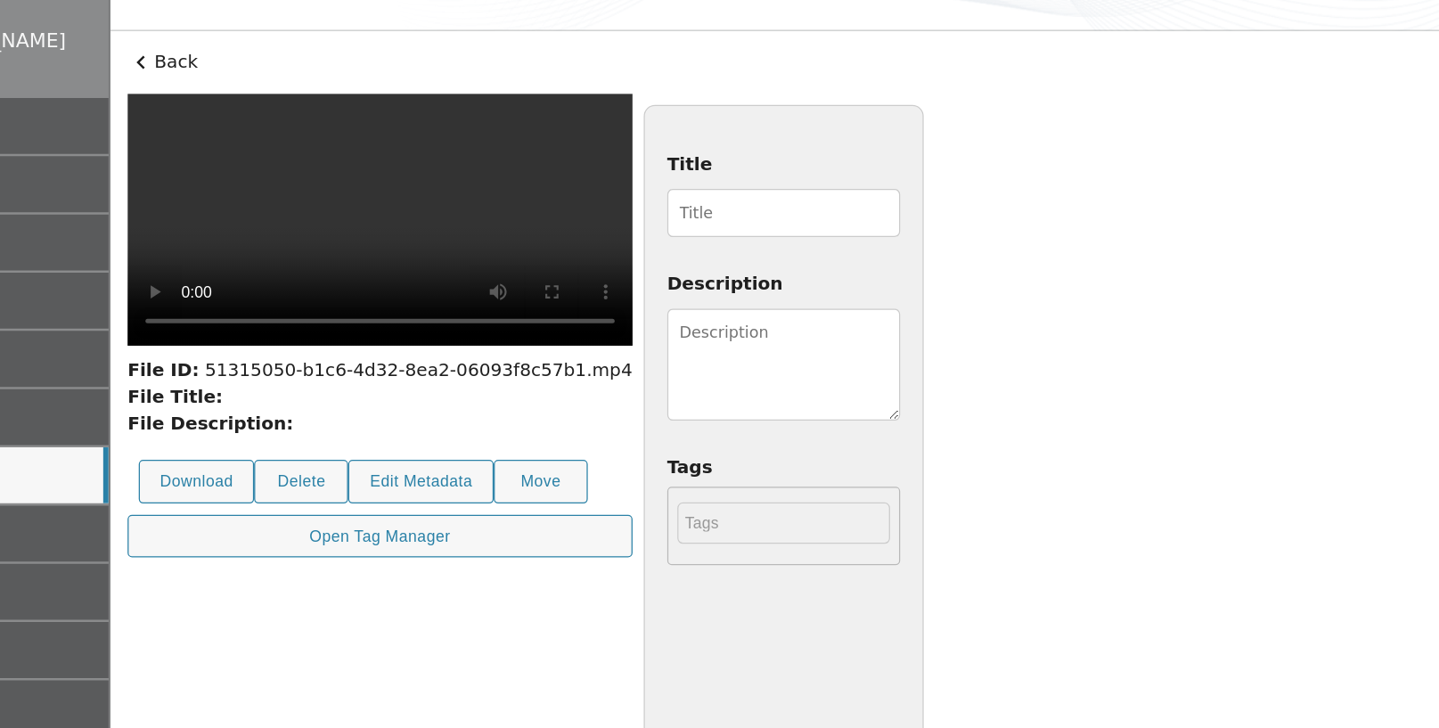
click at [903, 325] on input "Title" at bounding box center [810, 317] width 185 height 38
type input "220825 [MEDICAL_DATA]"
click at [903, 408] on textarea "Description" at bounding box center [810, 438] width 185 height 89
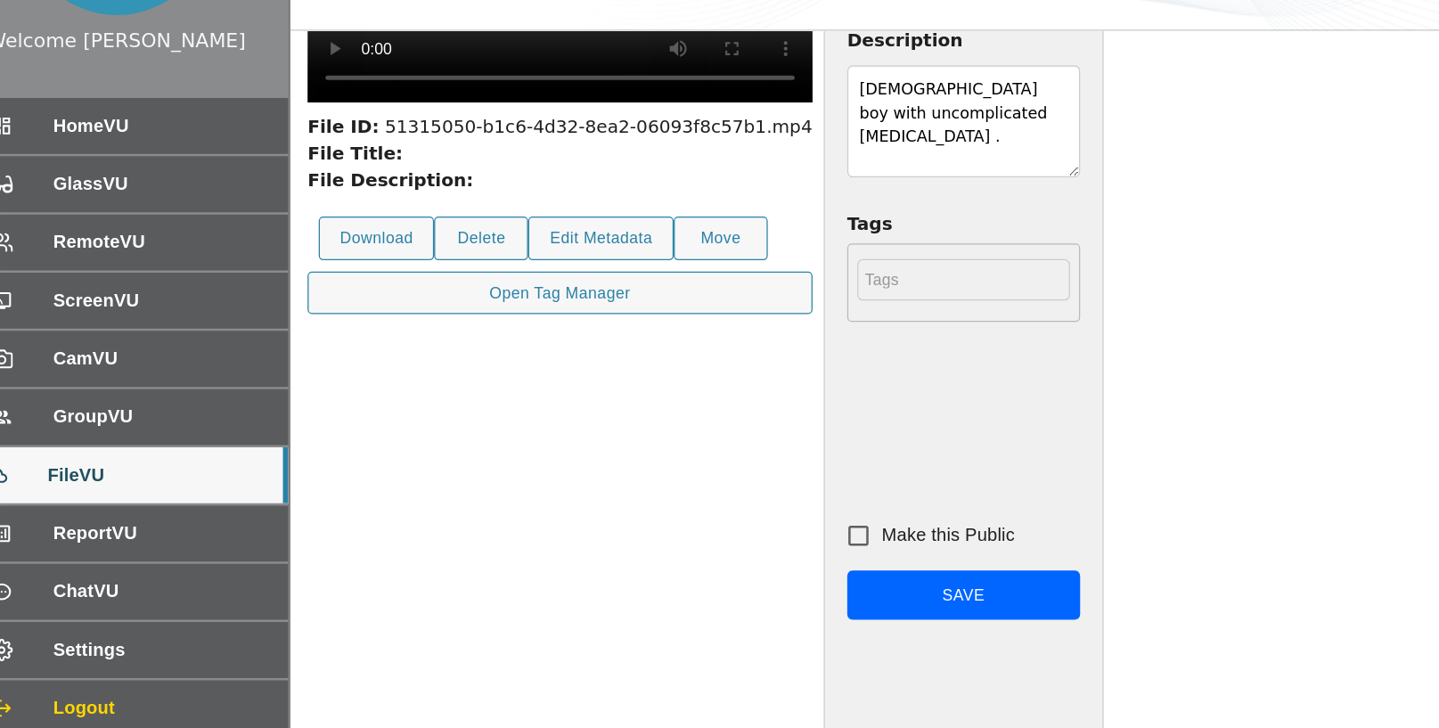
scroll to position [254, 0]
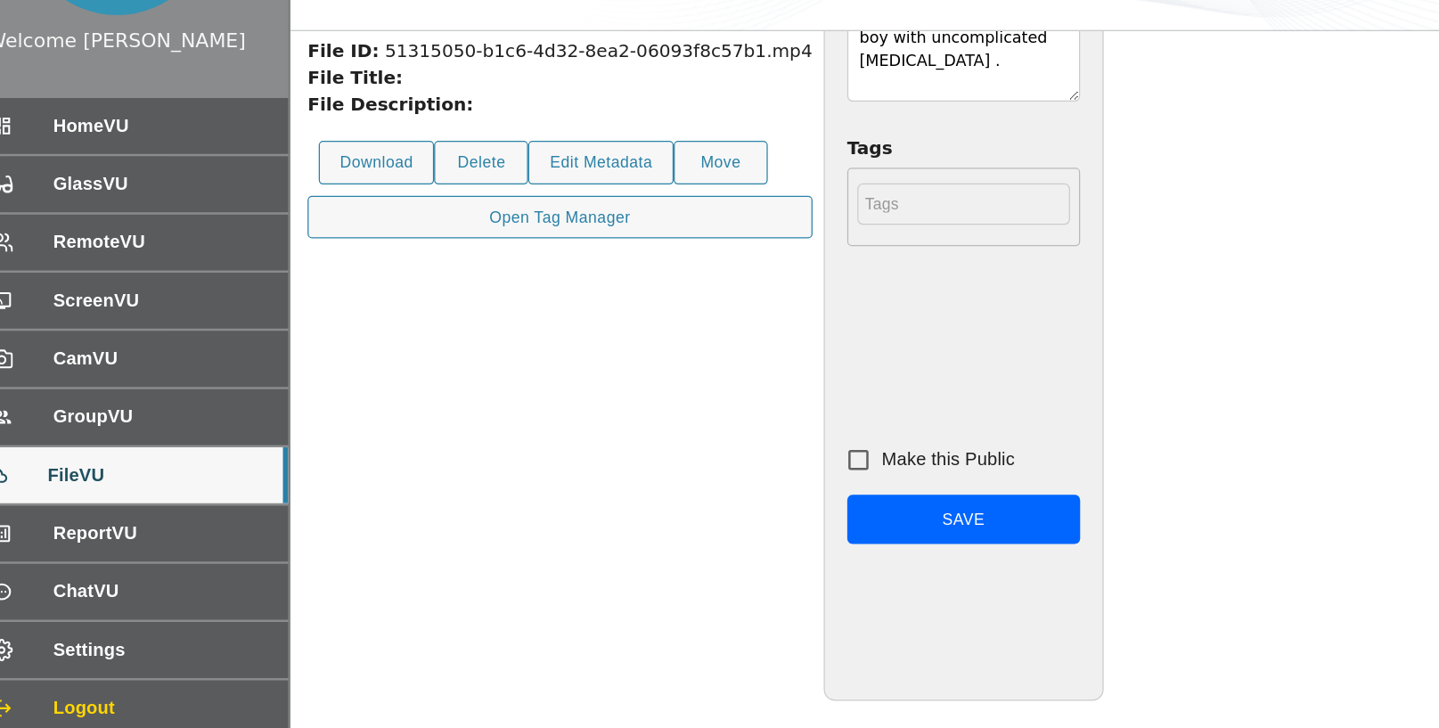
type textarea "[DEMOGRAPHIC_DATA] boy with uncomplicated [MEDICAL_DATA] ."
click at [746, 518] on input "Make this Public" at bounding box center [726, 513] width 37 height 37
checkbox input "true"
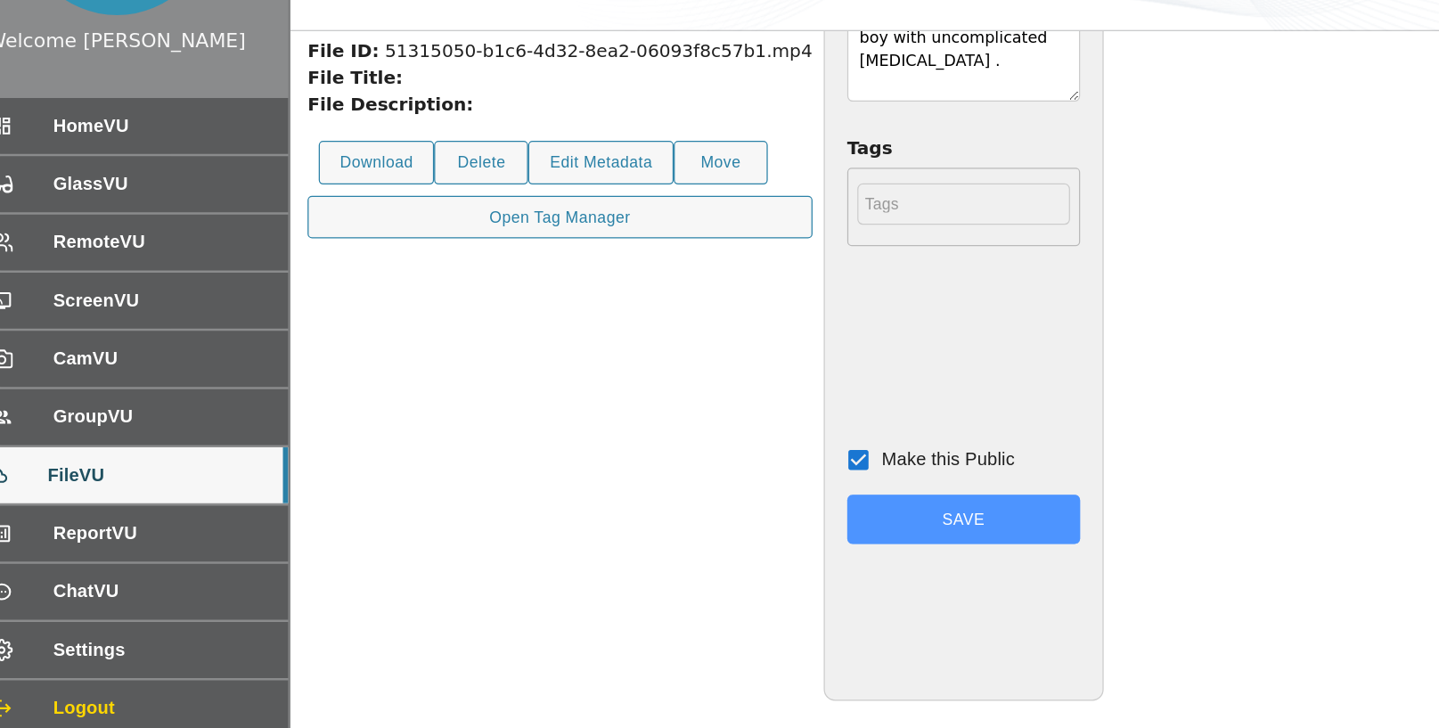
click at [903, 561] on button "Save" at bounding box center [810, 562] width 185 height 40
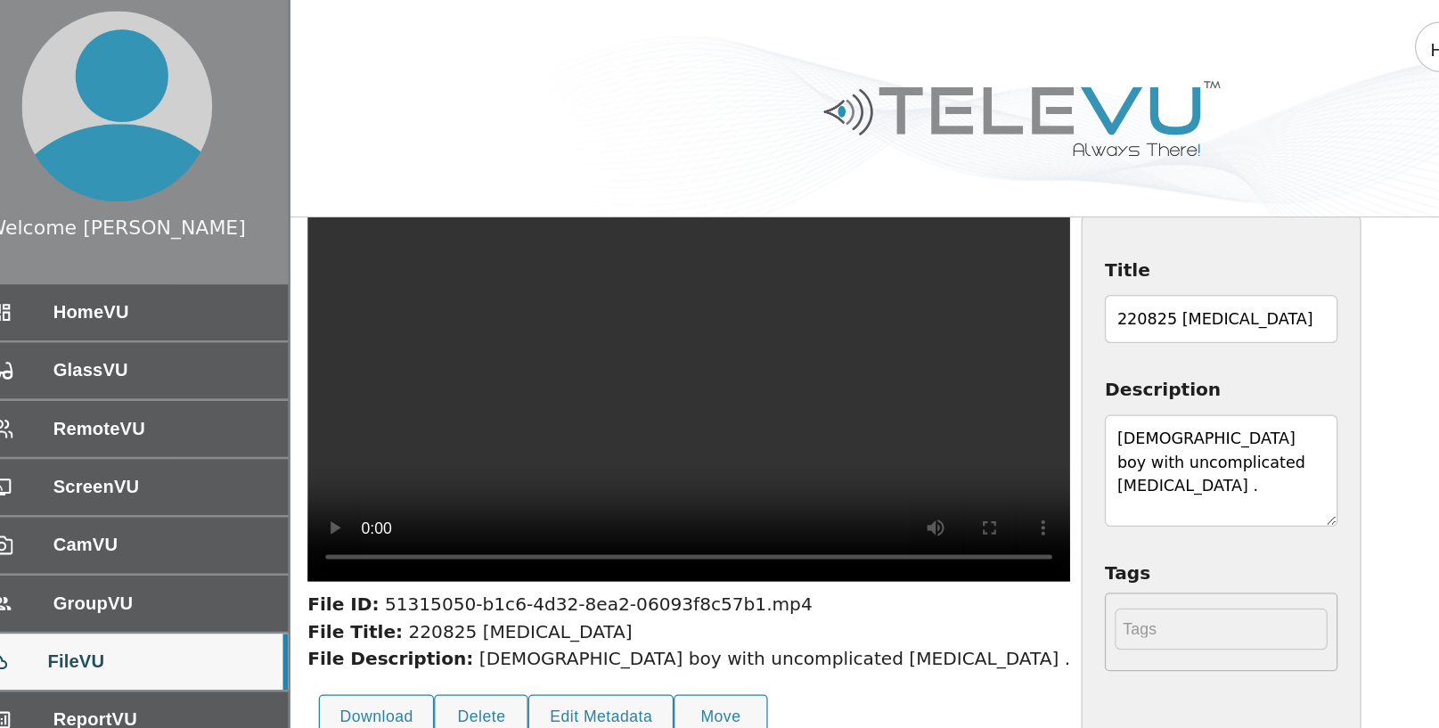
scroll to position [0, 0]
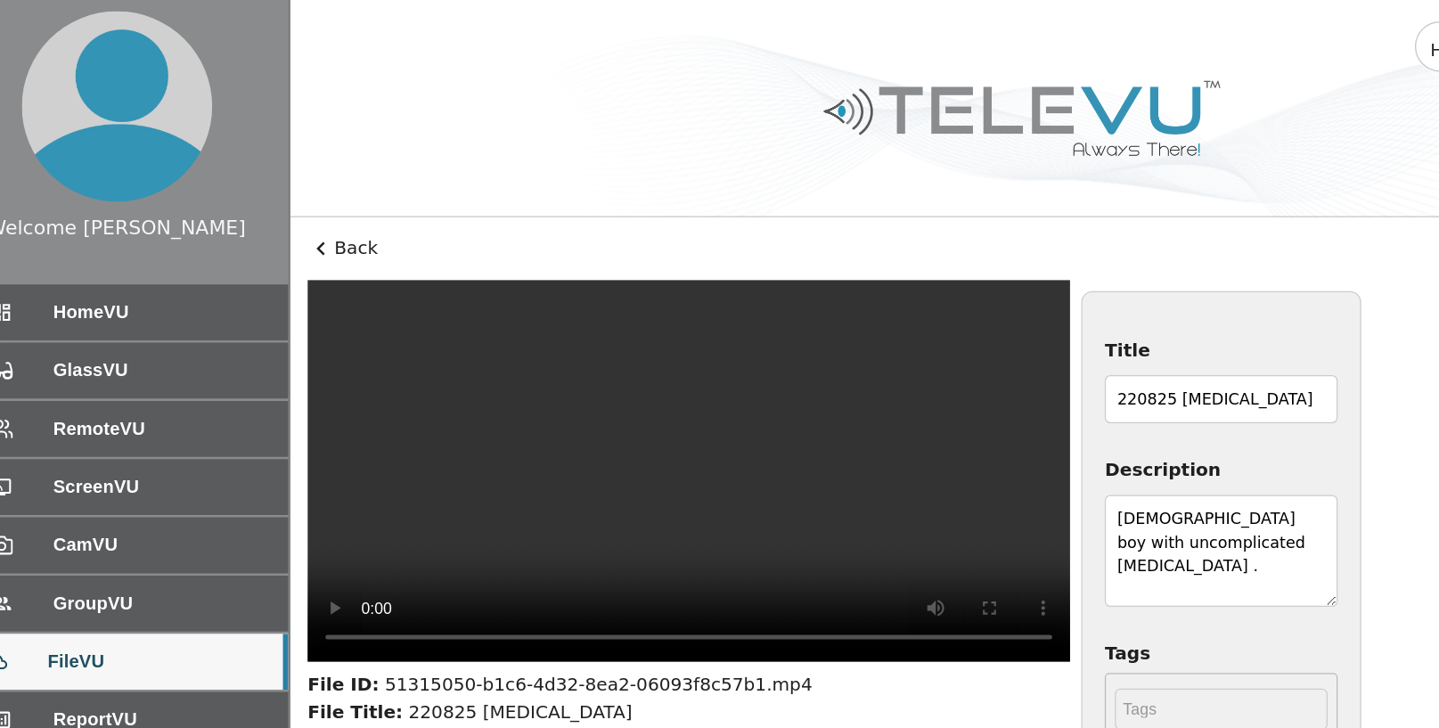
click at [298, 195] on icon at bounding box center [299, 197] width 6 height 11
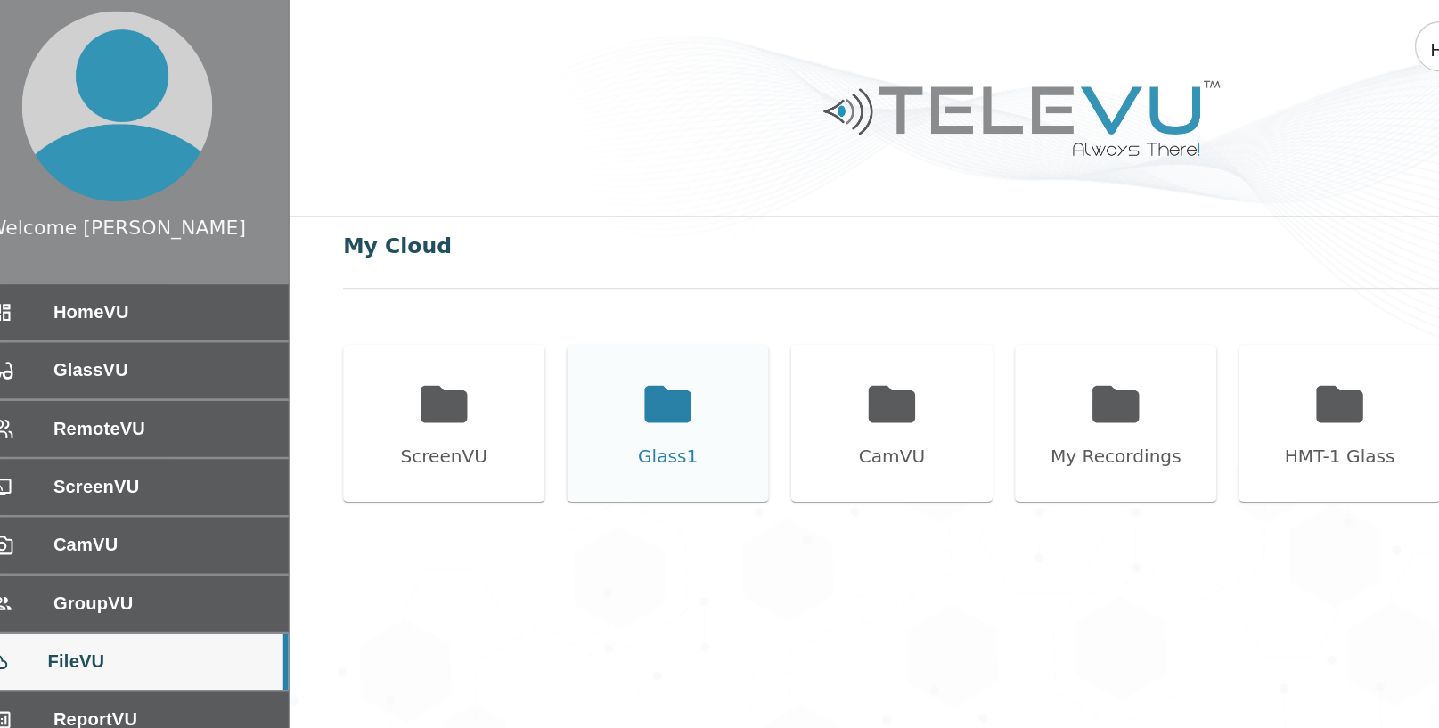
click at [573, 317] on icon at bounding box center [575, 320] width 37 height 29
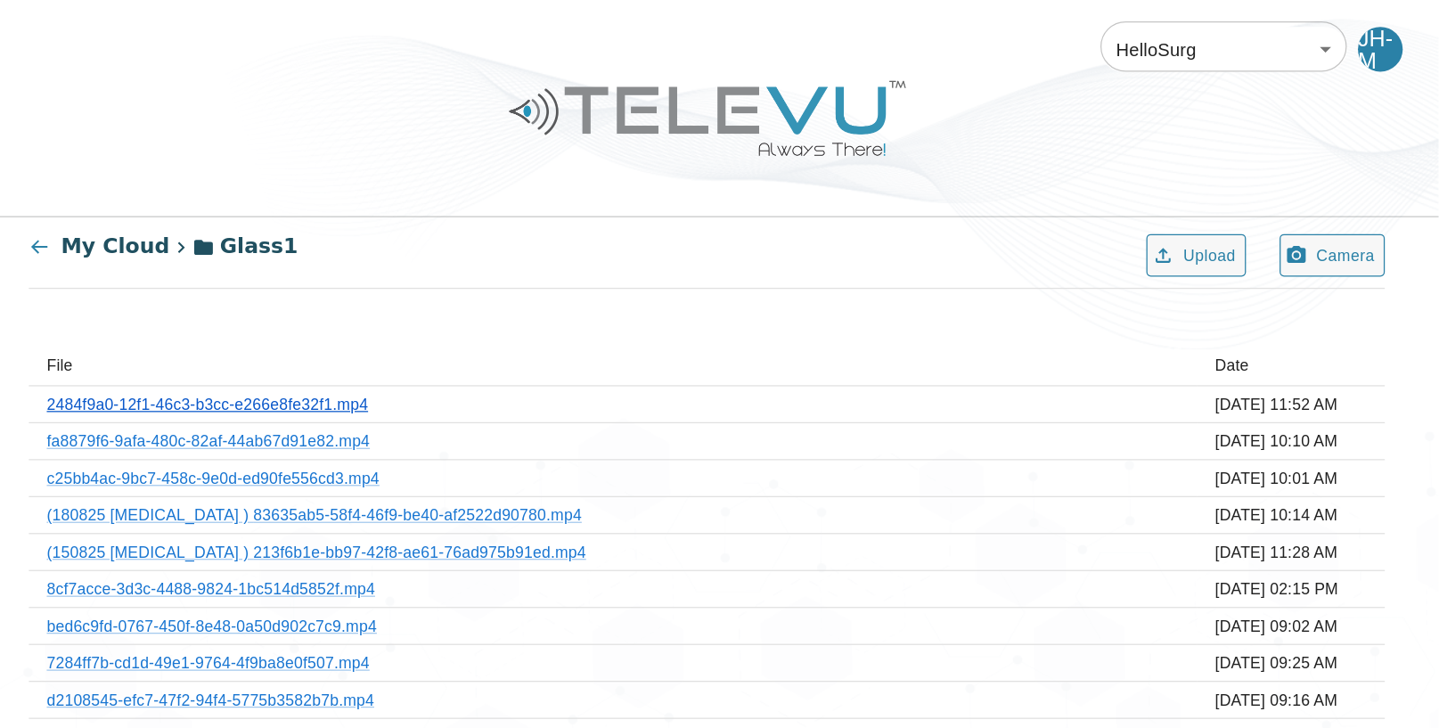
click at [556, 325] on link "2484f9a0-12f1-46c3-b3cc-e266e8fe32f1.mp4" at bounding box center [459, 321] width 256 height 14
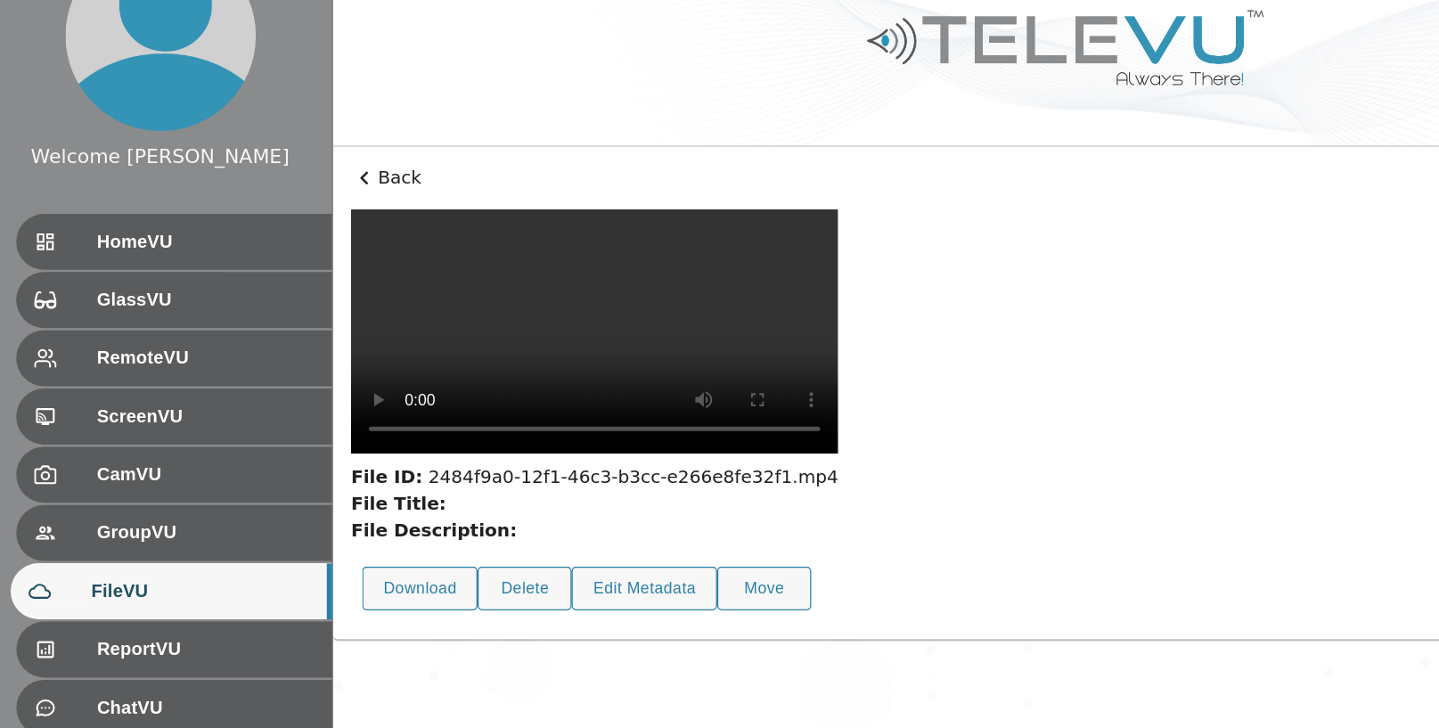
click at [297, 196] on icon at bounding box center [299, 197] width 6 height 11
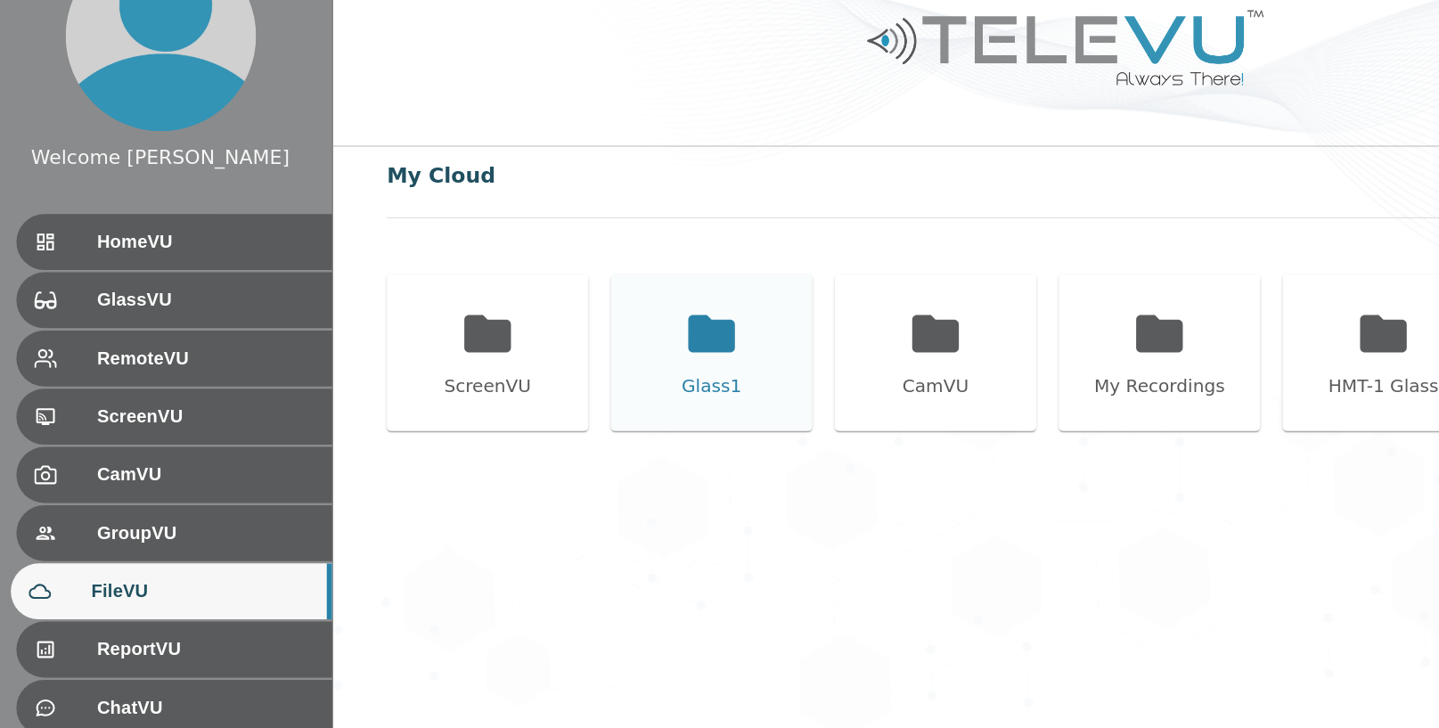
click at [599, 324] on div "Glass1" at bounding box center [575, 336] width 160 height 125
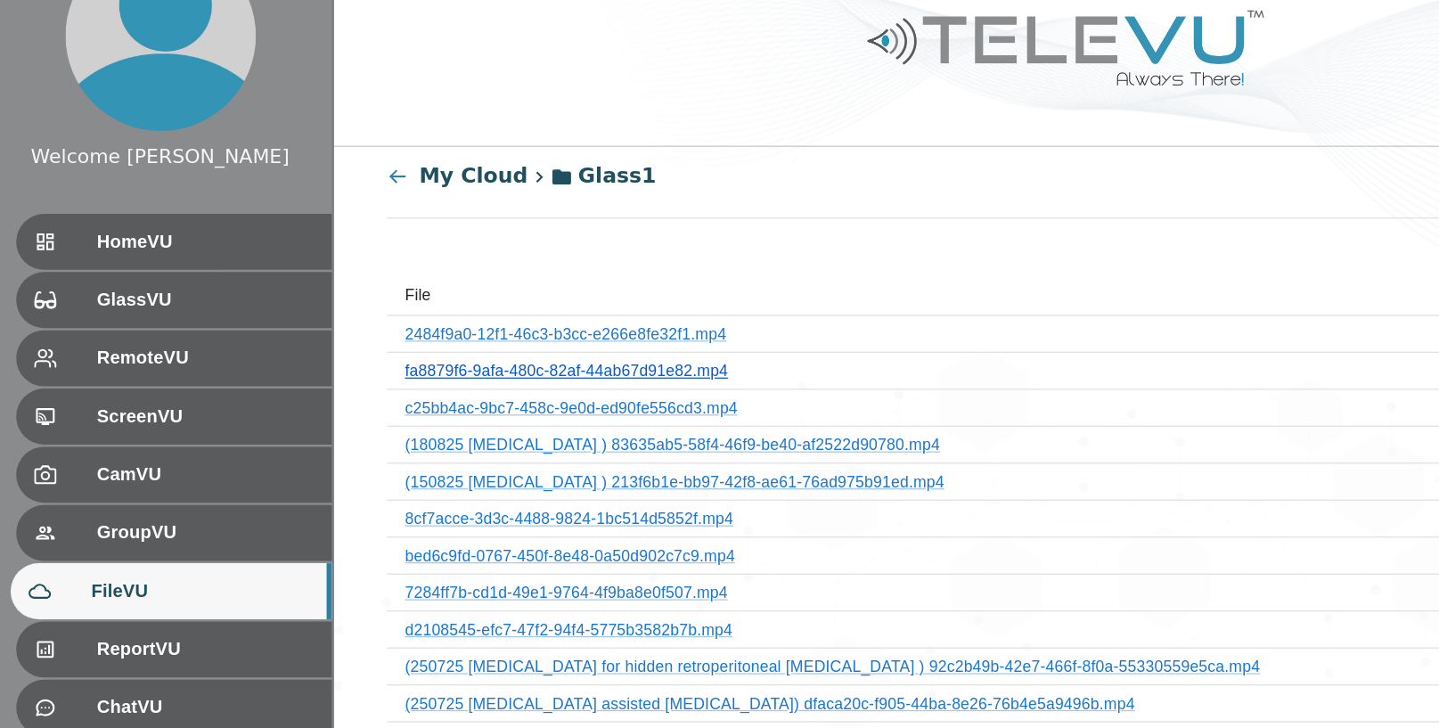
click at [553, 351] on link "fa8879f6-9afa-480c-82af-44ab67d91e82.mp4" at bounding box center [459, 351] width 257 height 14
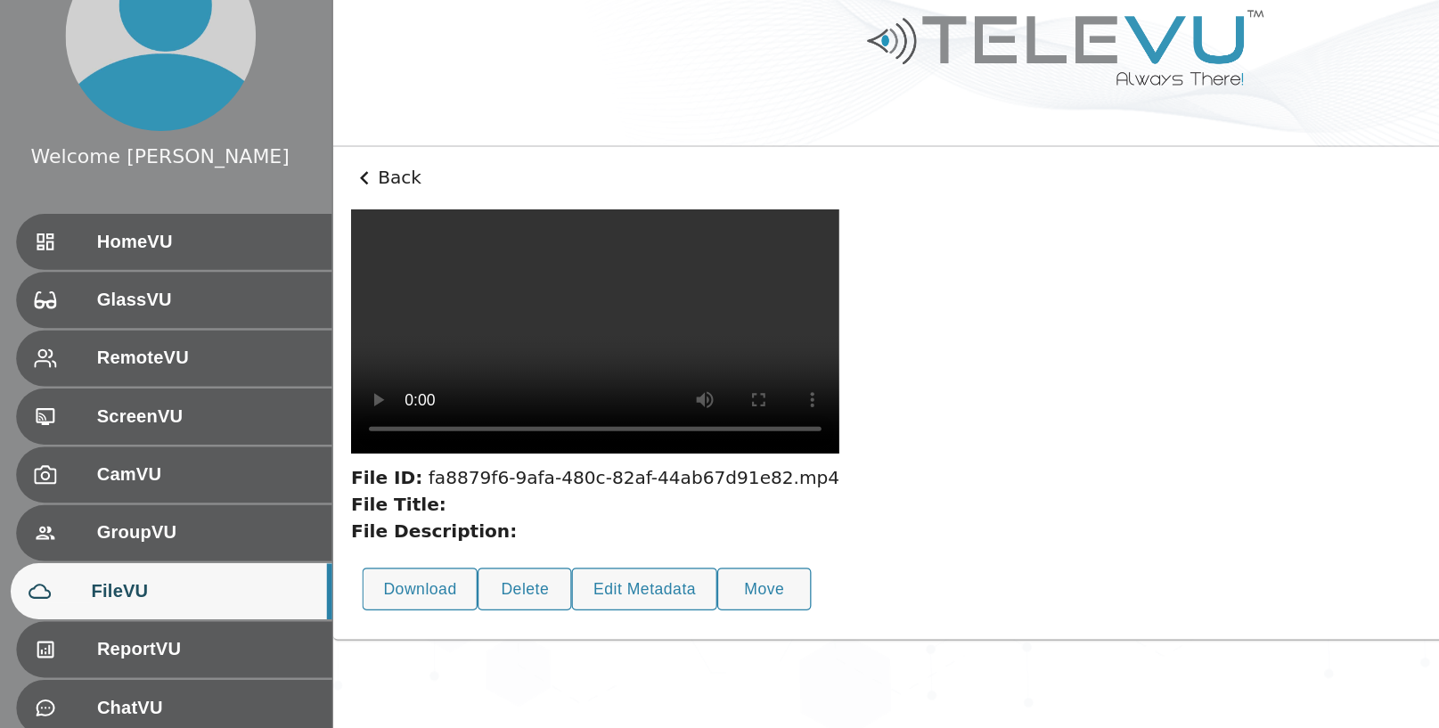
click at [315, 312] on video at bounding box center [483, 320] width 388 height 194
click at [298, 192] on icon at bounding box center [299, 197] width 21 height 21
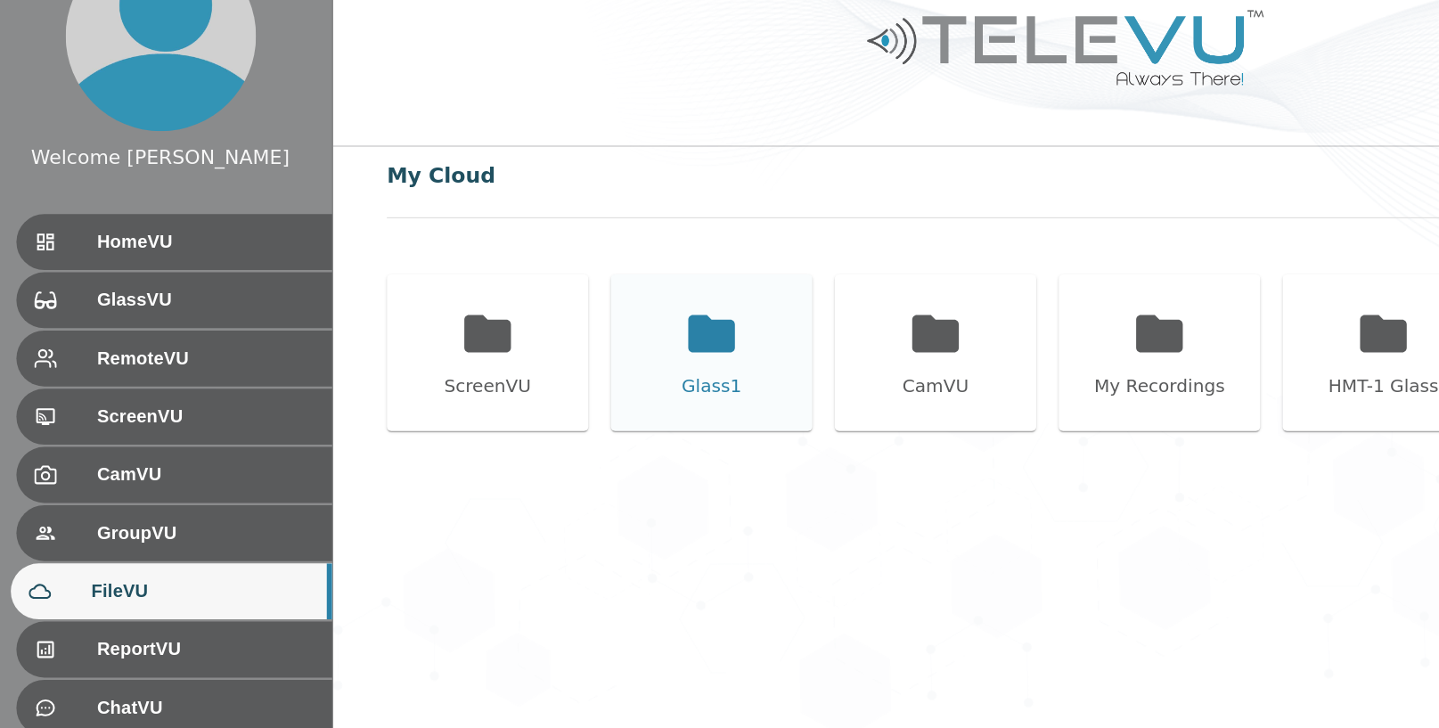
click at [569, 322] on icon at bounding box center [575, 320] width 37 height 29
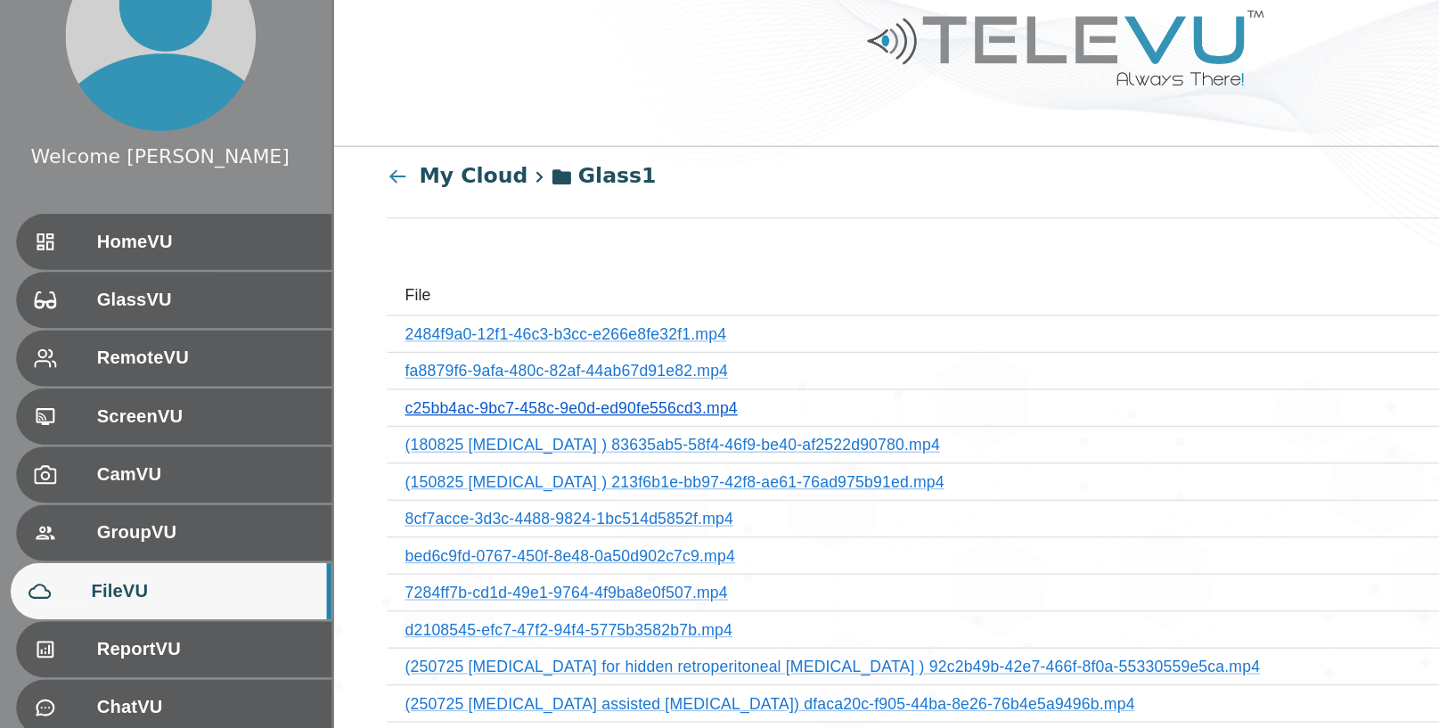
click at [558, 384] on link "c25bb4ac-9bc7-458c-9e0d-ed90fe556cd3.mp4" at bounding box center [463, 380] width 265 height 14
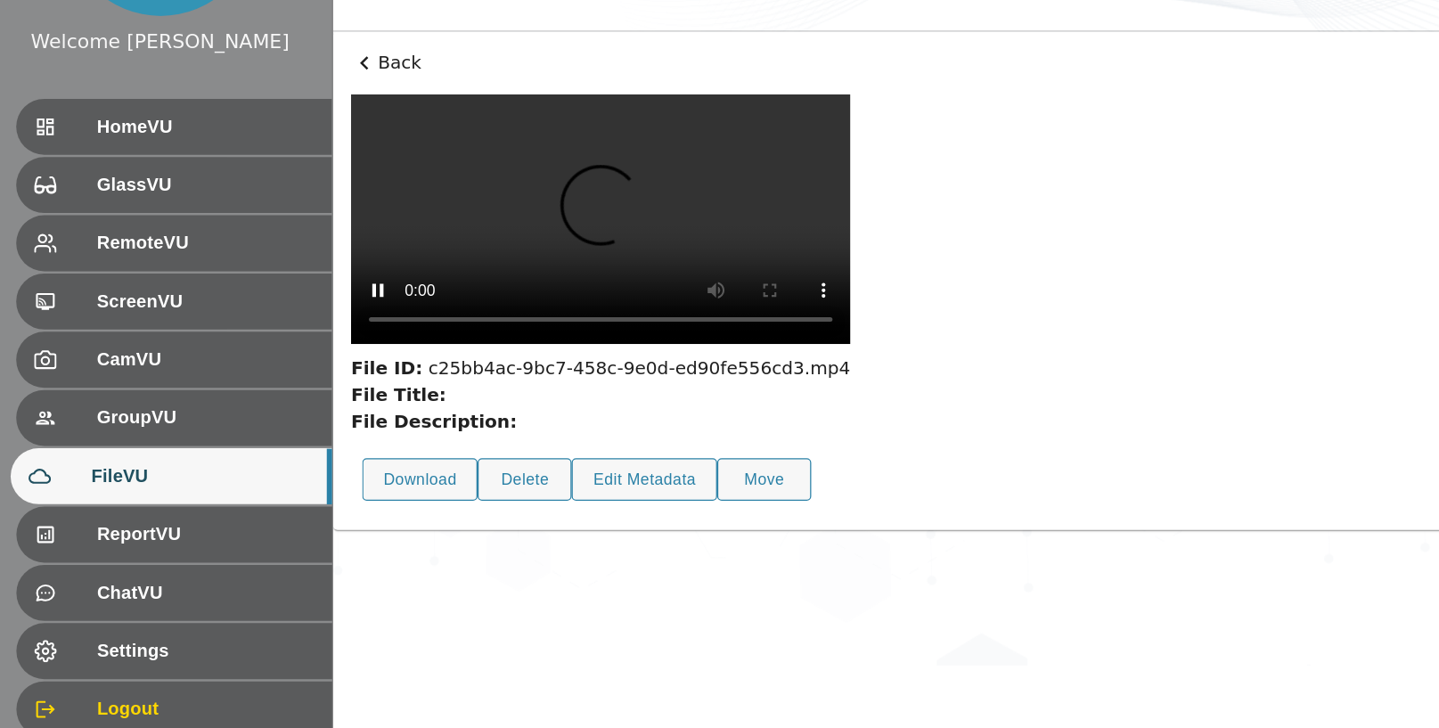
scroll to position [19, 0]
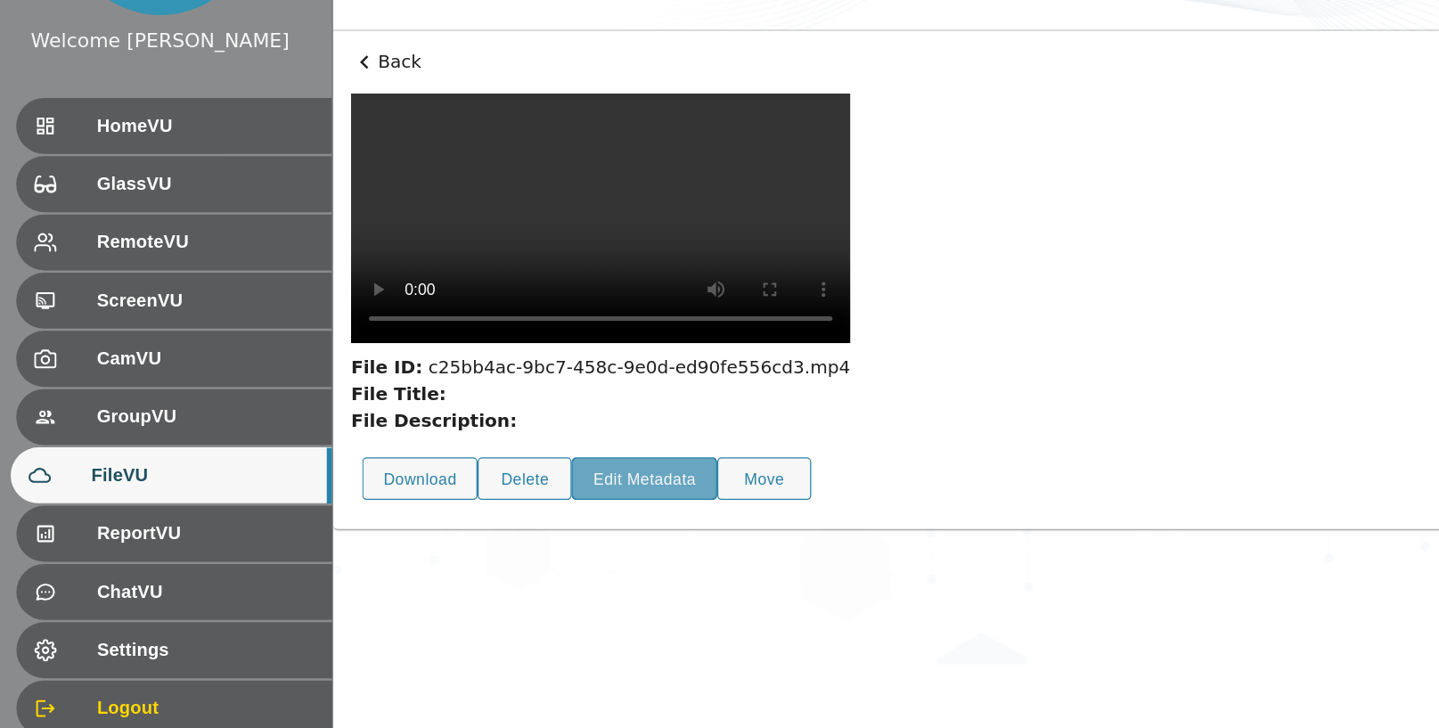
click at [523, 547] on button "Edit Metadata" at bounding box center [522, 529] width 116 height 35
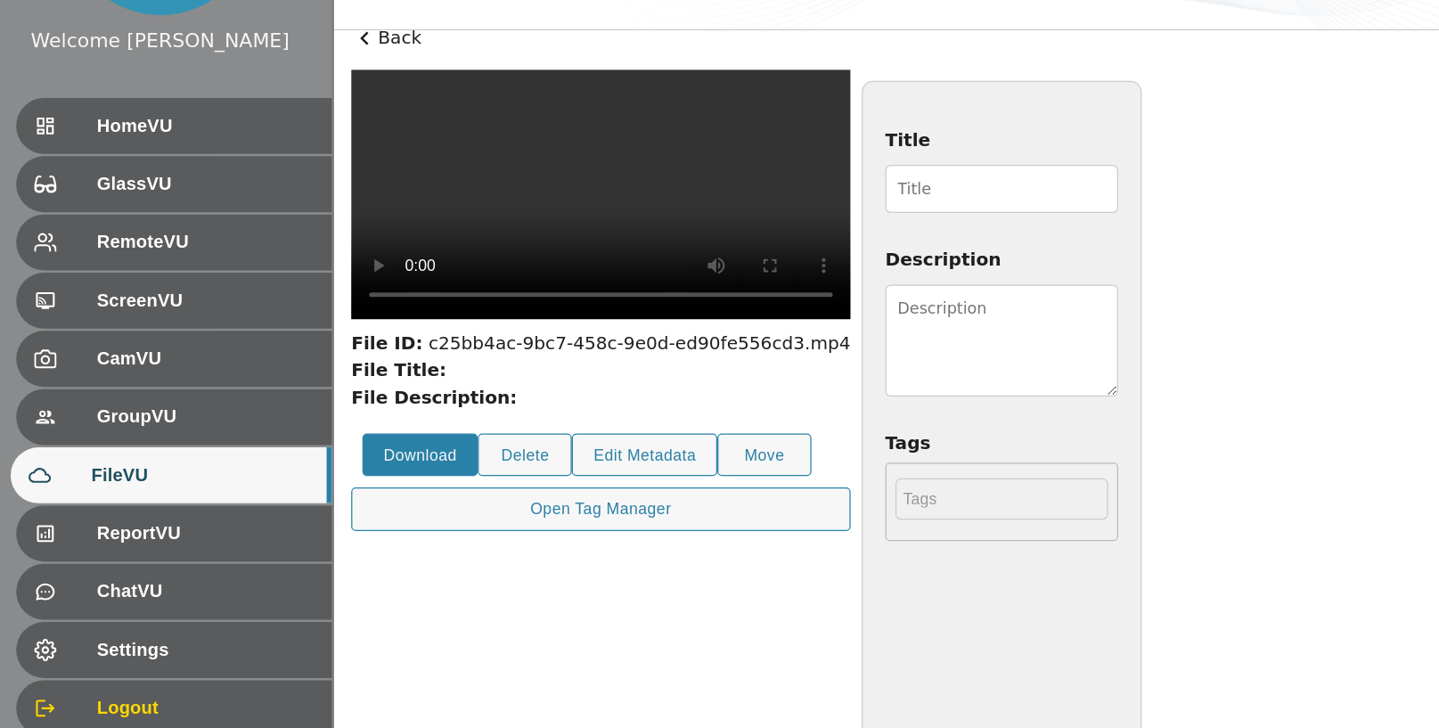
click at [338, 528] on button "Download" at bounding box center [344, 510] width 92 height 35
click at [899, 309] on input "Title" at bounding box center [806, 299] width 185 height 38
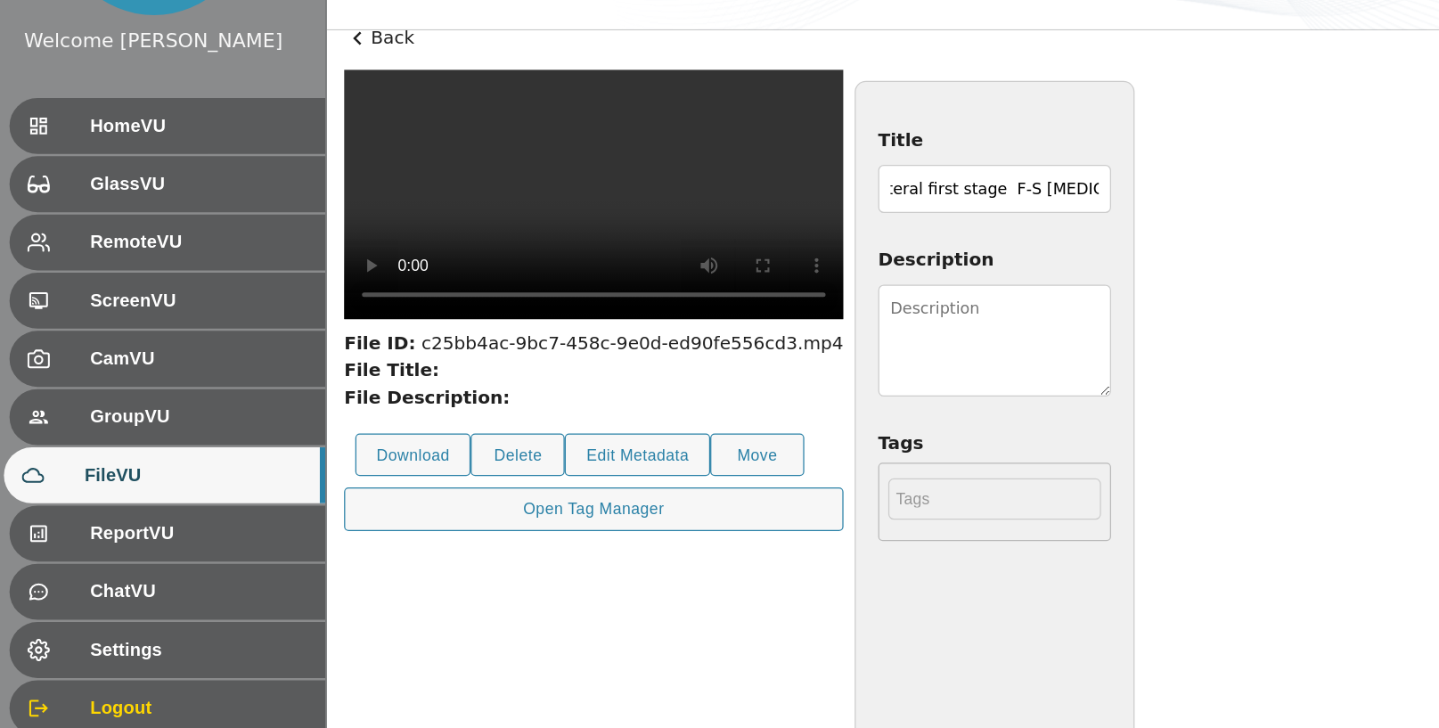
scroll to position [0, 84]
type input "220825 Bilateral first stage F-S [MEDICAL_DATA]"
click at [899, 404] on textarea "Description" at bounding box center [806, 419] width 185 height 89
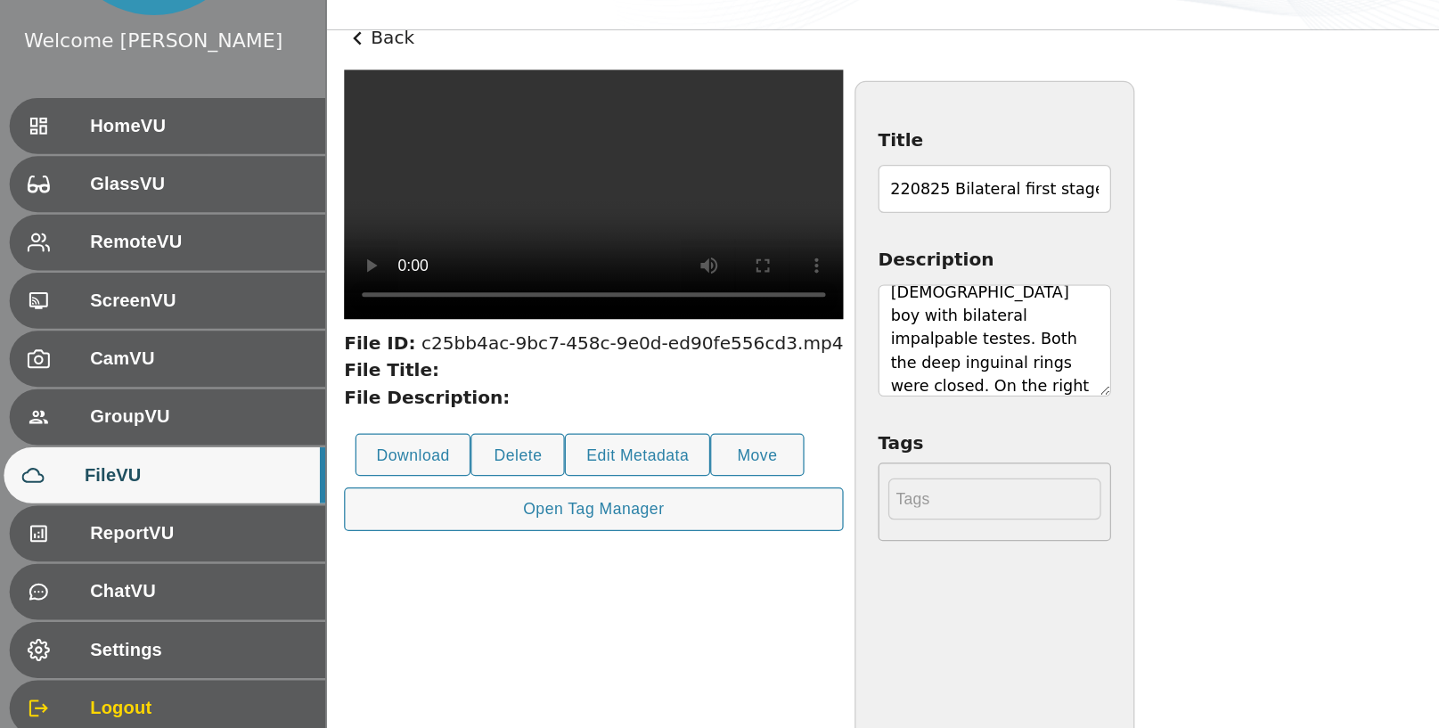
scroll to position [32, 0]
click at [899, 461] on textarea "[DEMOGRAPHIC_DATA] boy with bilateral impalpable testes. Both the deep inguinal…" at bounding box center [806, 419] width 185 height 89
click at [899, 449] on textarea "[DEMOGRAPHIC_DATA] boy with bilateral impalpable testes. Both the deep inguinal…" at bounding box center [806, 419] width 185 height 89
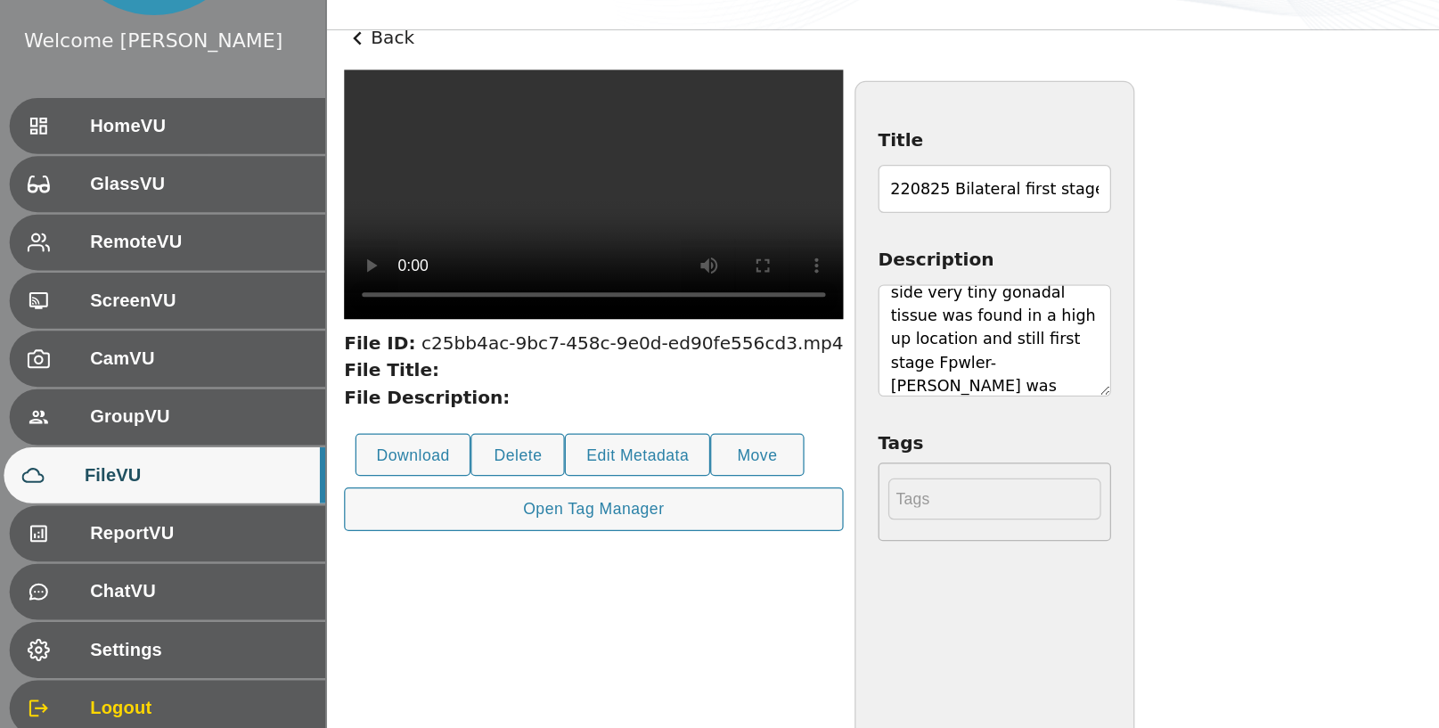
click at [899, 438] on textarea "[DEMOGRAPHIC_DATA] boy with bilateral impalpable testes. Both the deep inguinal…" at bounding box center [806, 419] width 185 height 89
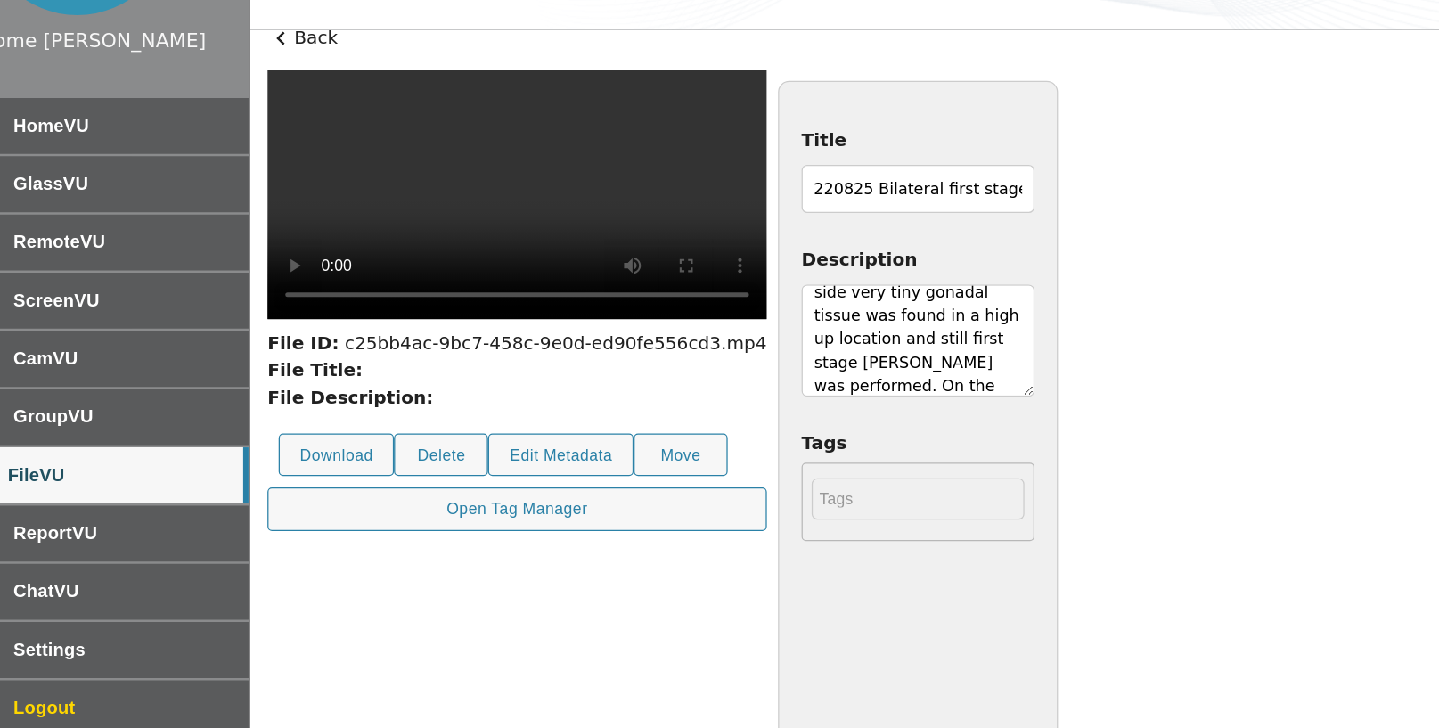
click at [899, 453] on textarea "[DEMOGRAPHIC_DATA] boy with bilateral impalpable testes. Both the deep inguinal…" at bounding box center [806, 419] width 185 height 89
click at [899, 440] on textarea "[DEMOGRAPHIC_DATA] boy with bilateral impalpable testes. Both the deep inguinal…" at bounding box center [806, 419] width 185 height 89
click at [899, 455] on textarea "[DEMOGRAPHIC_DATA] boy with bilateral impalpable testes. Both the deep inguinal…" at bounding box center [806, 419] width 185 height 89
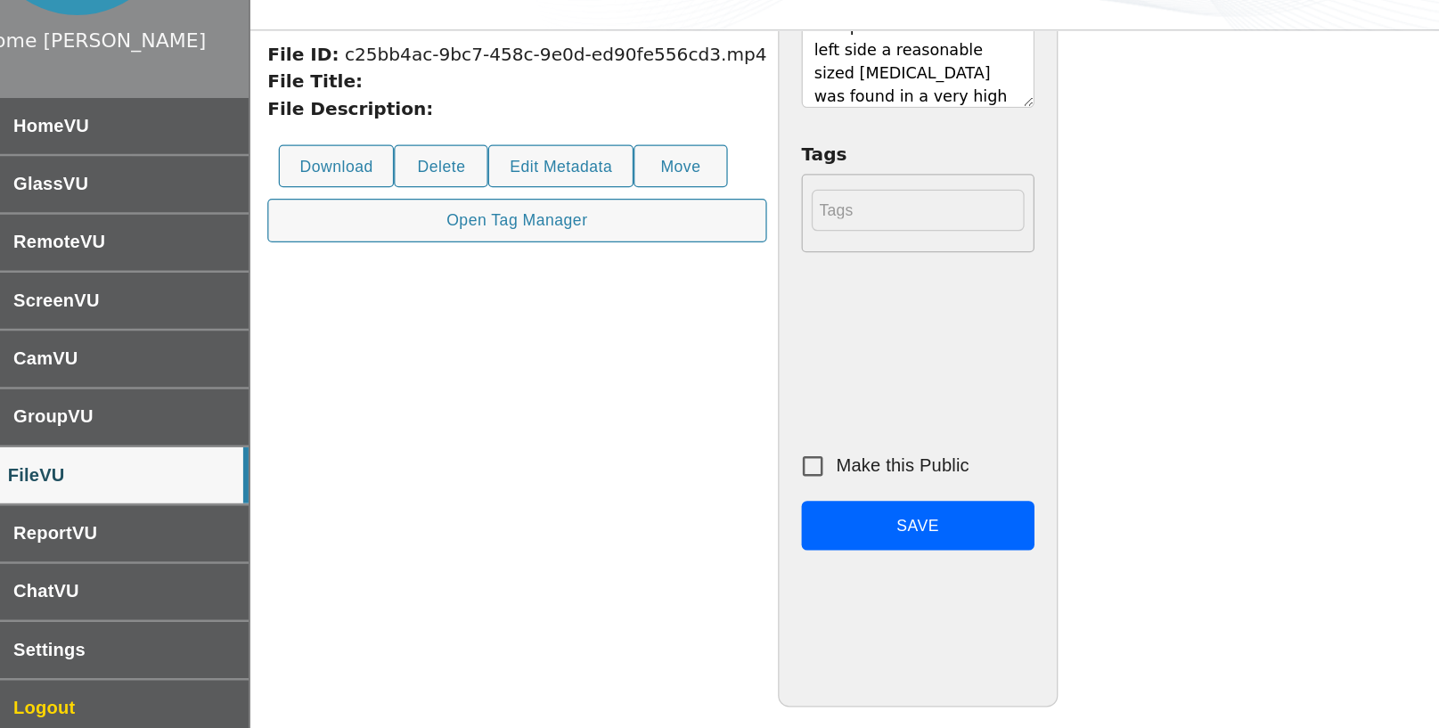
scroll to position [254, 0]
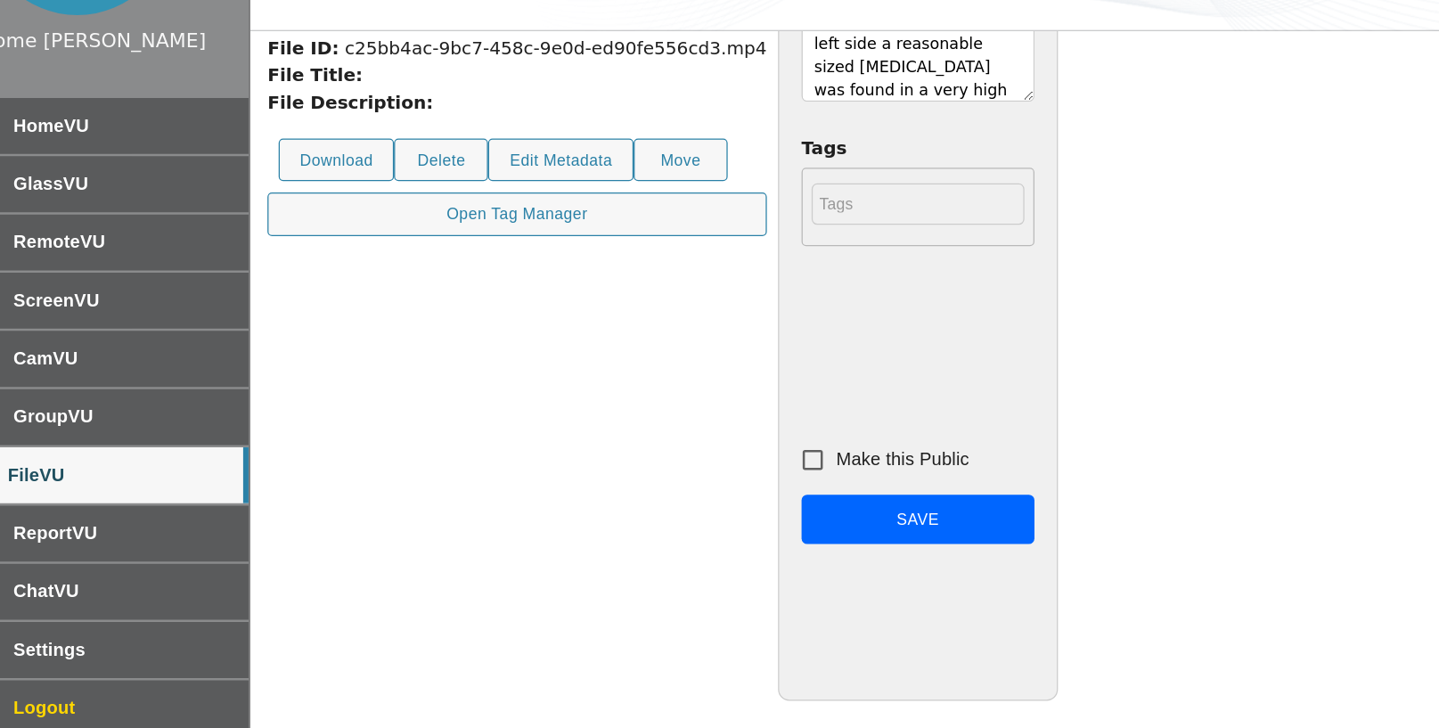
type textarea "[DEMOGRAPHIC_DATA] boy with bilateral impalpable testes. Both the deep inguinal…"
click at [741, 509] on input "Make this Public" at bounding box center [722, 513] width 37 height 37
checkbox input "true"
click at [899, 557] on button "Save" at bounding box center [806, 562] width 185 height 40
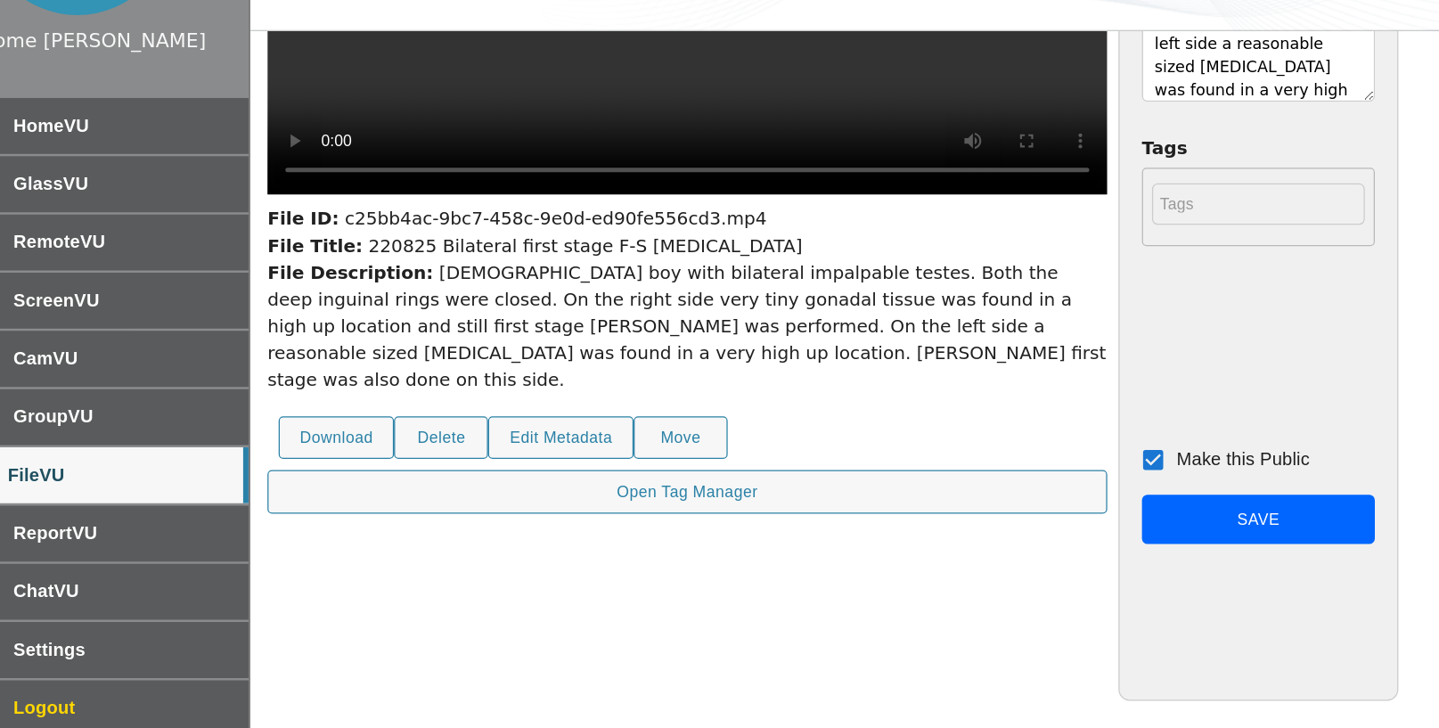
click at [710, 404] on div "File Description: [DEMOGRAPHIC_DATA] boy with bilateral impalpable testes. Both…" at bounding box center [623, 408] width 668 height 107
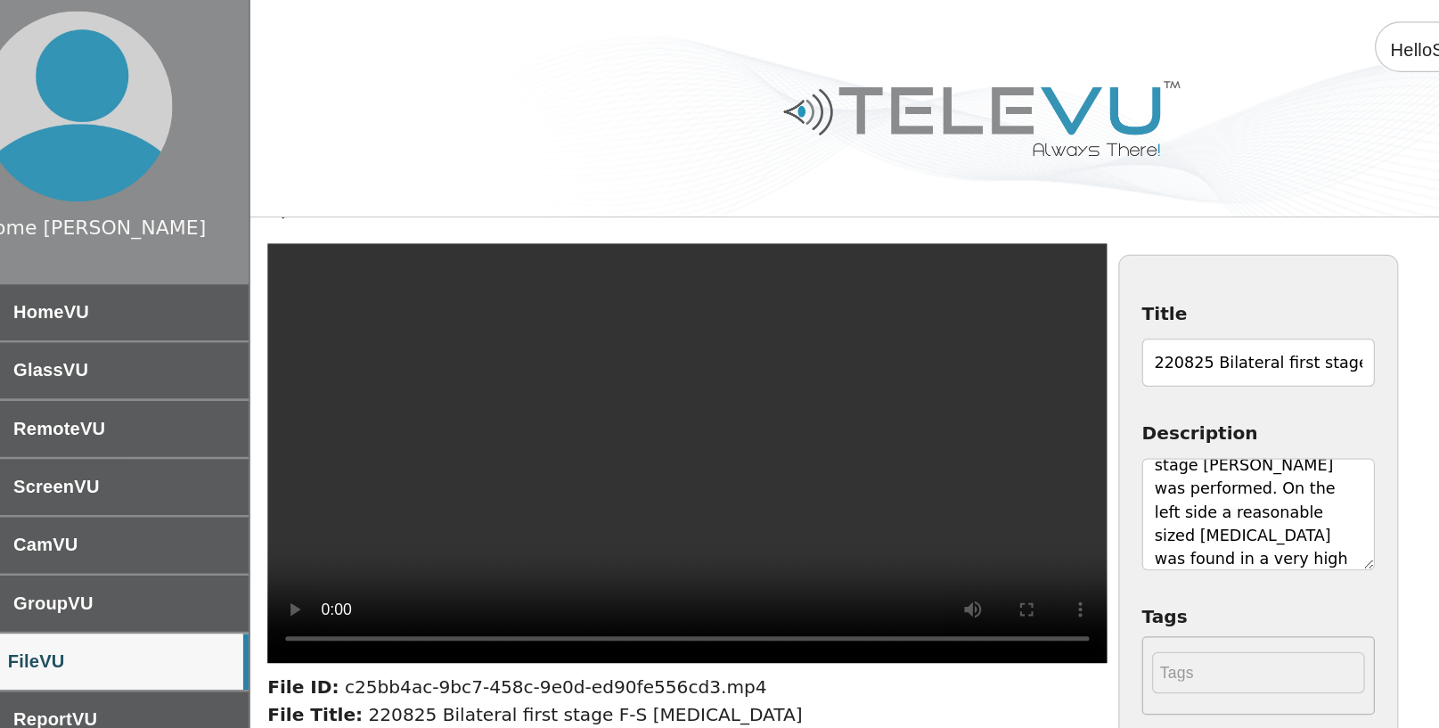
scroll to position [0, 0]
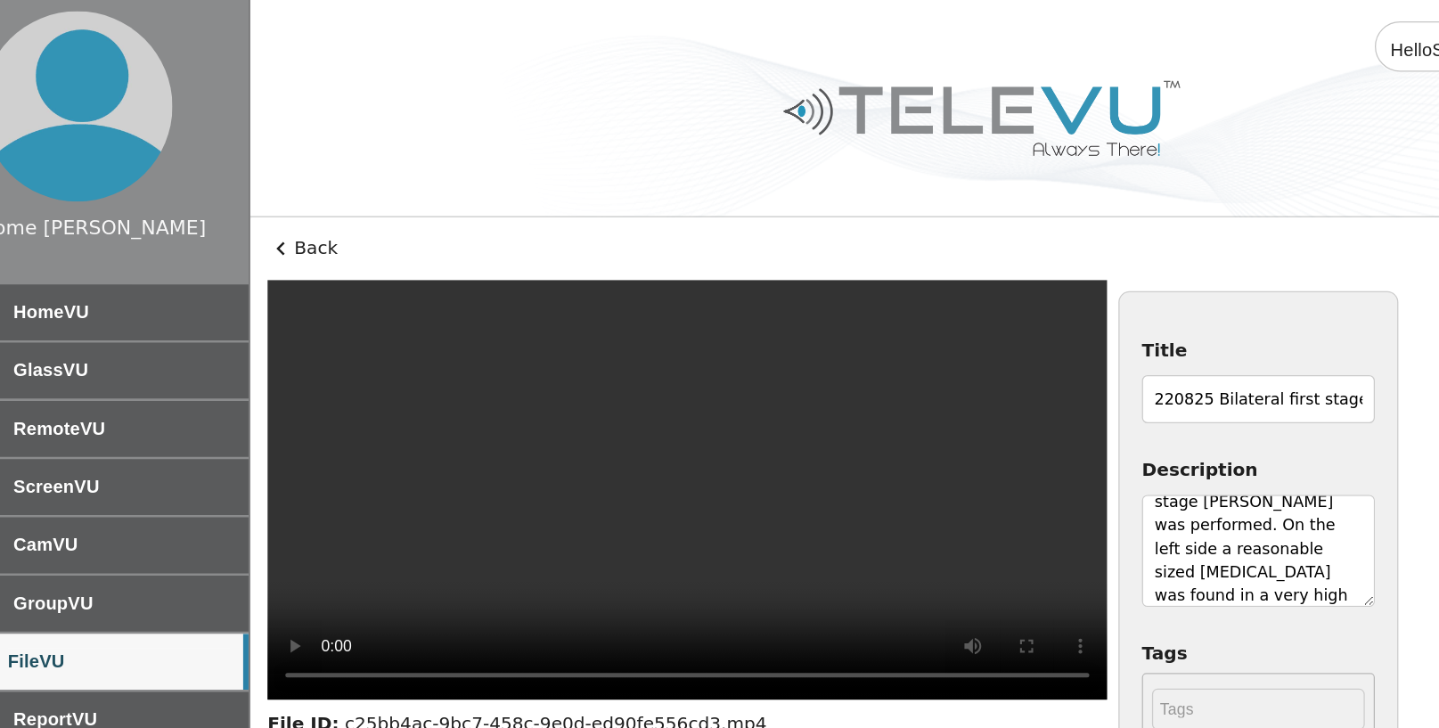
click at [1052, 444] on textarea "[DEMOGRAPHIC_DATA] boy with bilateral impalpable testes. Both the deep inguinal…" at bounding box center [1076, 438] width 185 height 89
click at [1105, 432] on textarea "[DEMOGRAPHIC_DATA] boy with bilateral impalpable testes. Both the deep inguinal…" at bounding box center [1076, 438] width 185 height 89
click at [994, 424] on textarea "[DEMOGRAPHIC_DATA] boy with bilateral impalpable testes. Karyotyping showed 46 …" at bounding box center [1076, 438] width 185 height 89
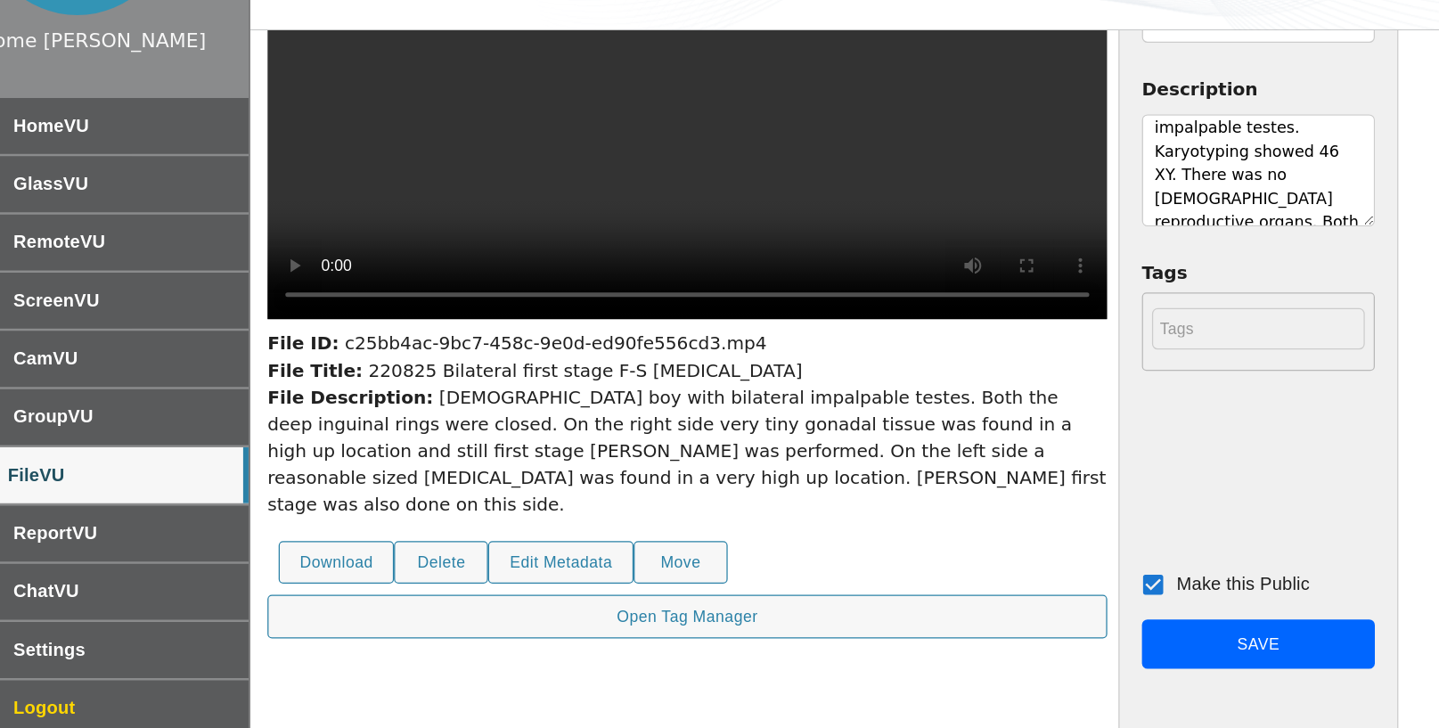
scroll to position [254, 0]
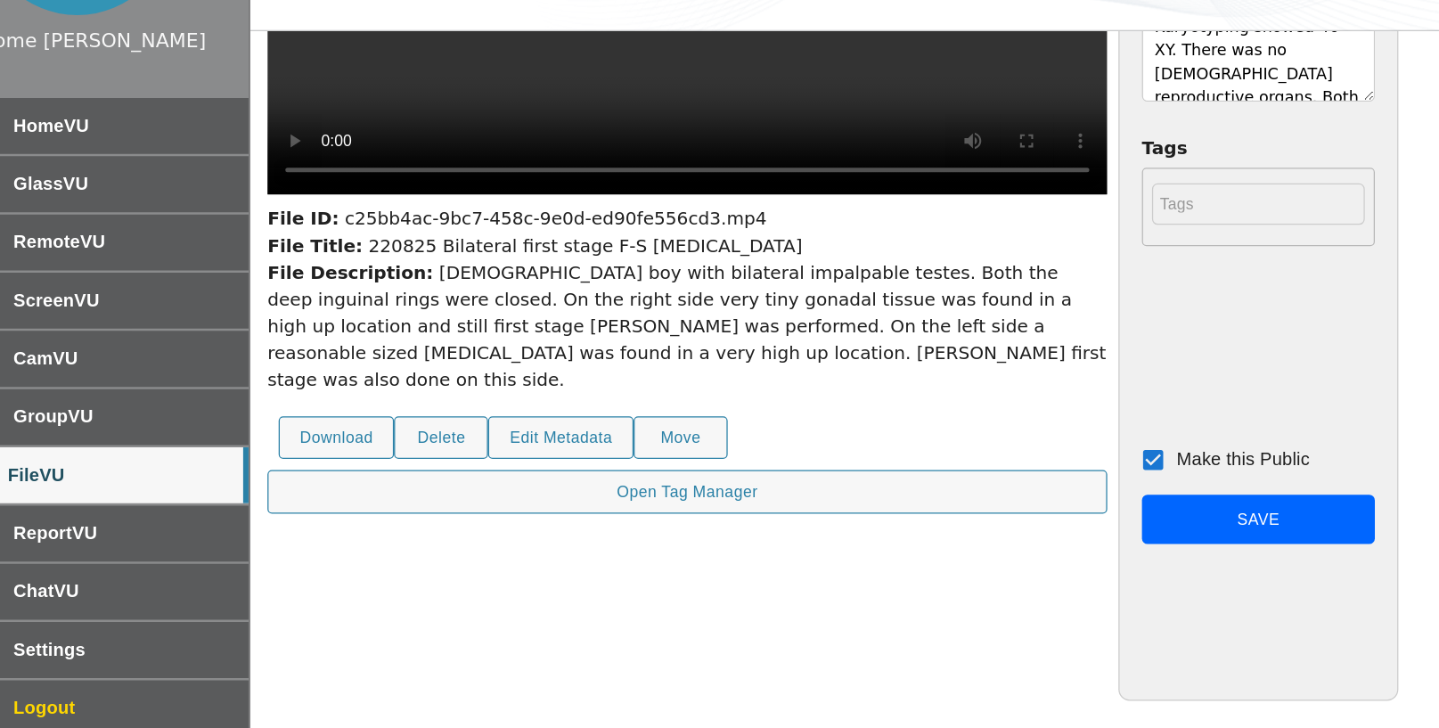
type textarea "[DEMOGRAPHIC_DATA] boy with bilateral impalpable testes. Karyotyping showed 46 …"
click at [1113, 554] on button "Save" at bounding box center [1076, 562] width 185 height 40
